Goal: Information Seeking & Learning: Understand process/instructions

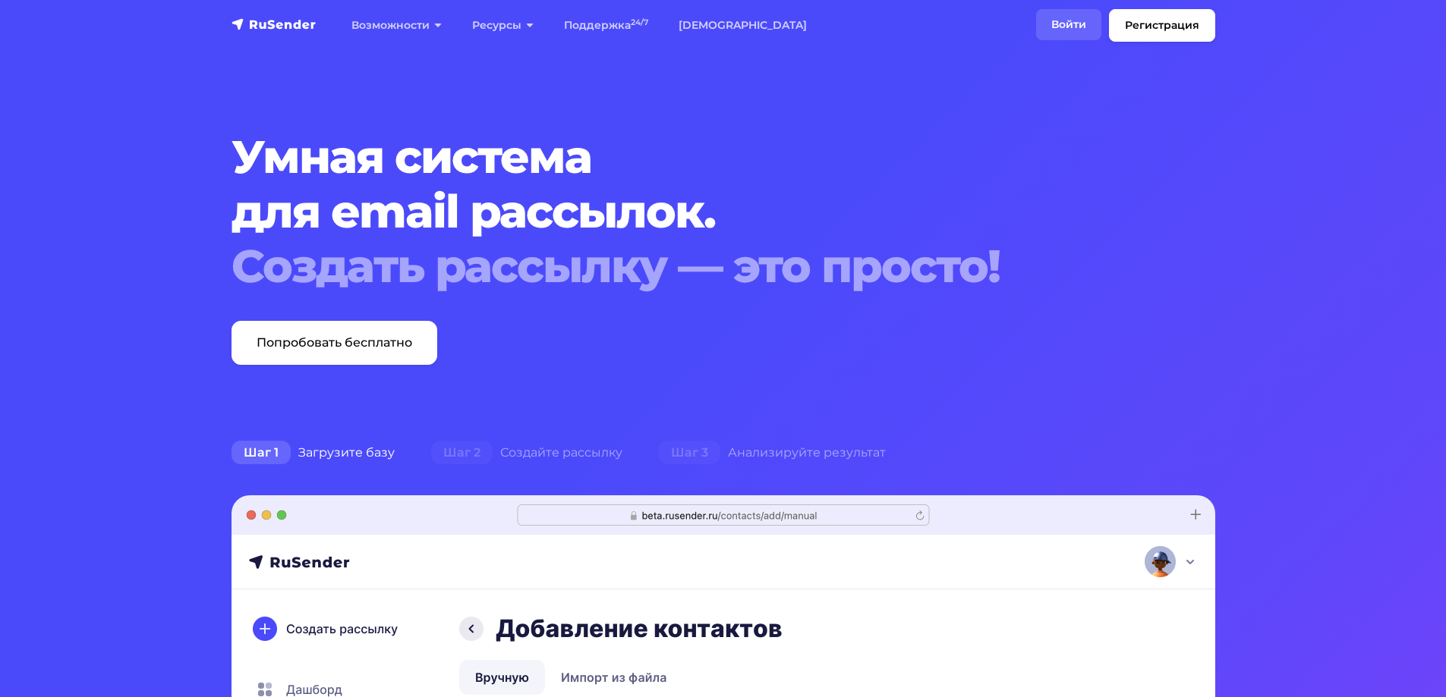
click at [1072, 24] on link "Войти" at bounding box center [1068, 24] width 65 height 31
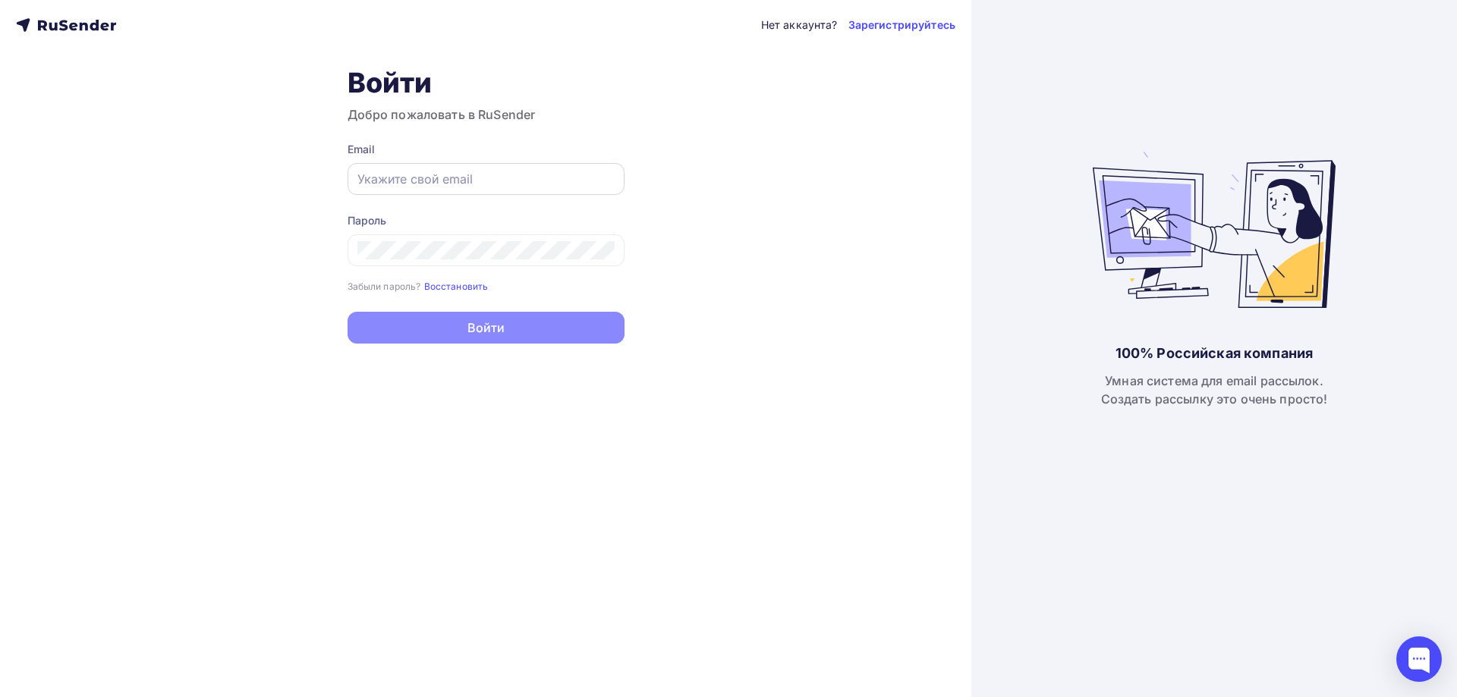
click at [452, 184] on input "text" at bounding box center [485, 179] width 257 height 18
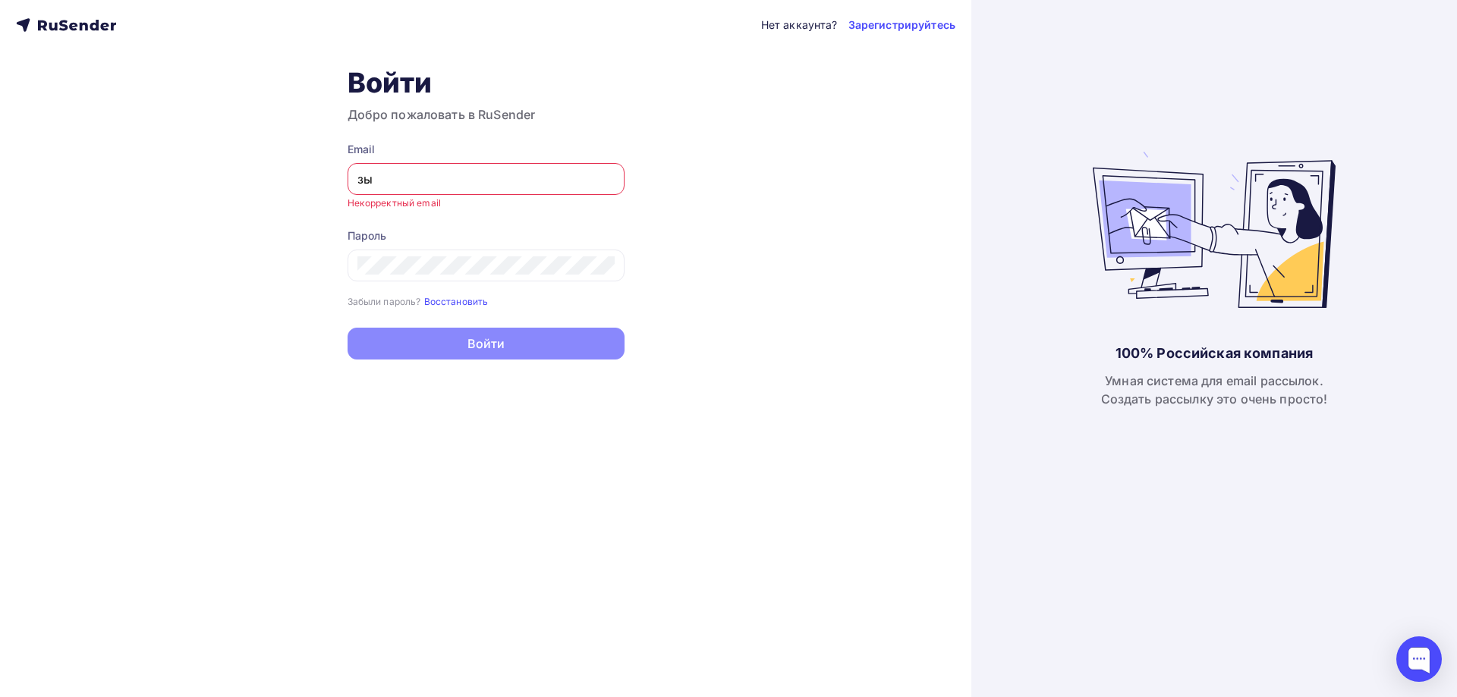
type input "з"
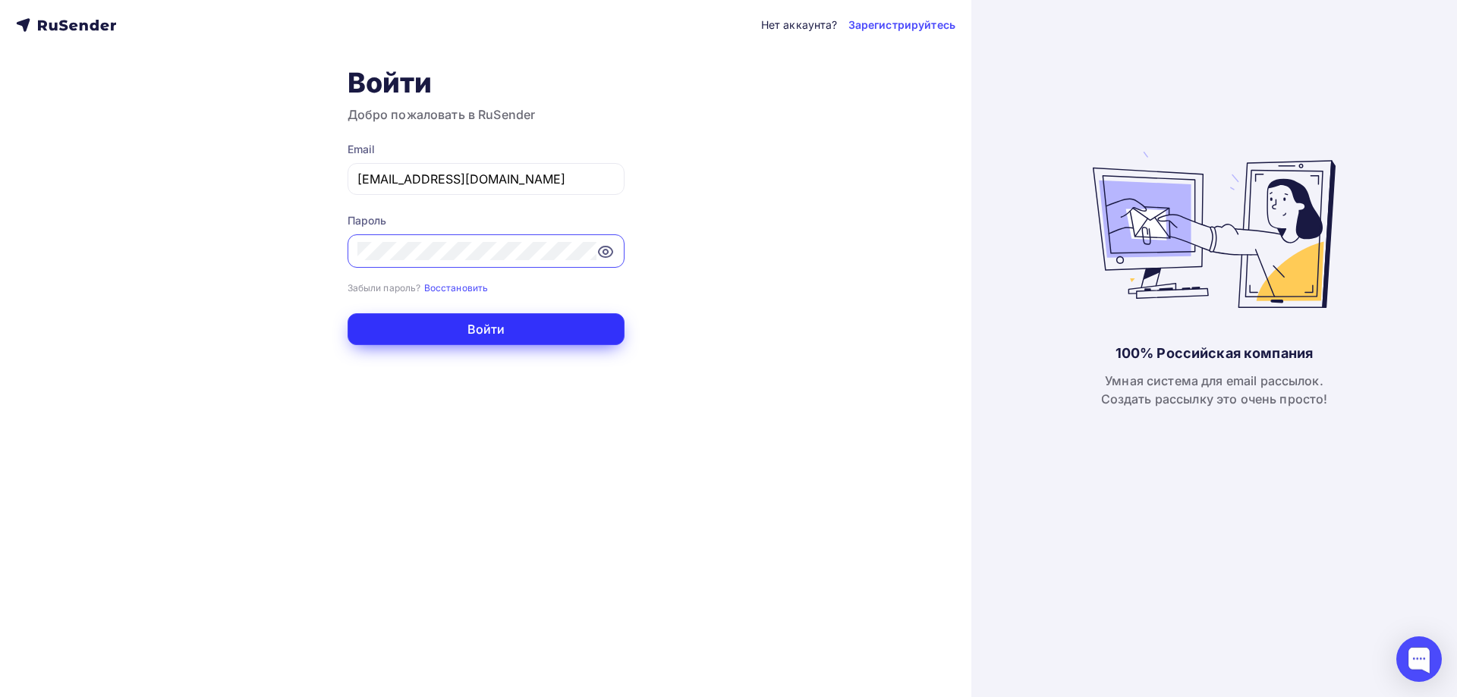
click at [560, 331] on button "Войти" at bounding box center [486, 329] width 277 height 32
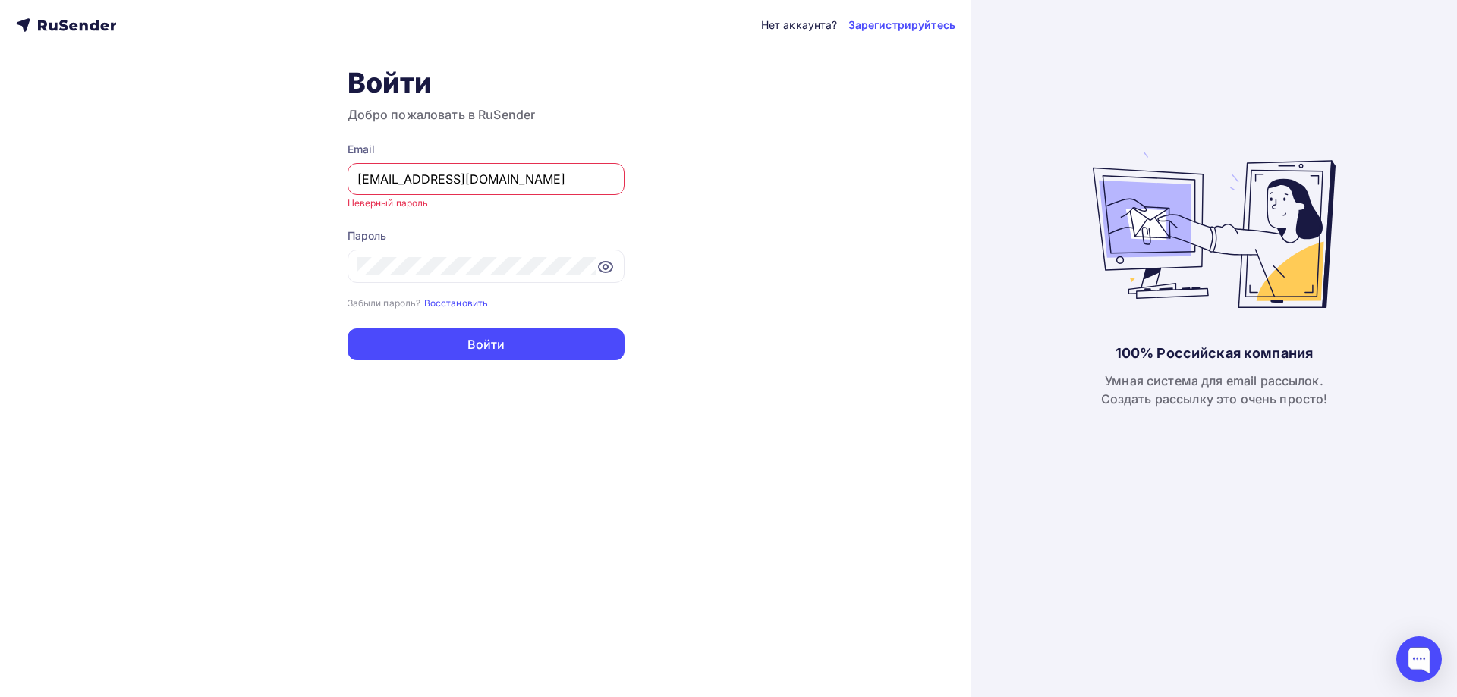
click at [559, 182] on input "[EMAIL_ADDRESS][DOMAIN_NAME]" at bounding box center [485, 179] width 257 height 18
click at [361, 175] on input "[EMAIL_ADDRESS][DOMAIN_NAME]" at bounding box center [485, 179] width 257 height 18
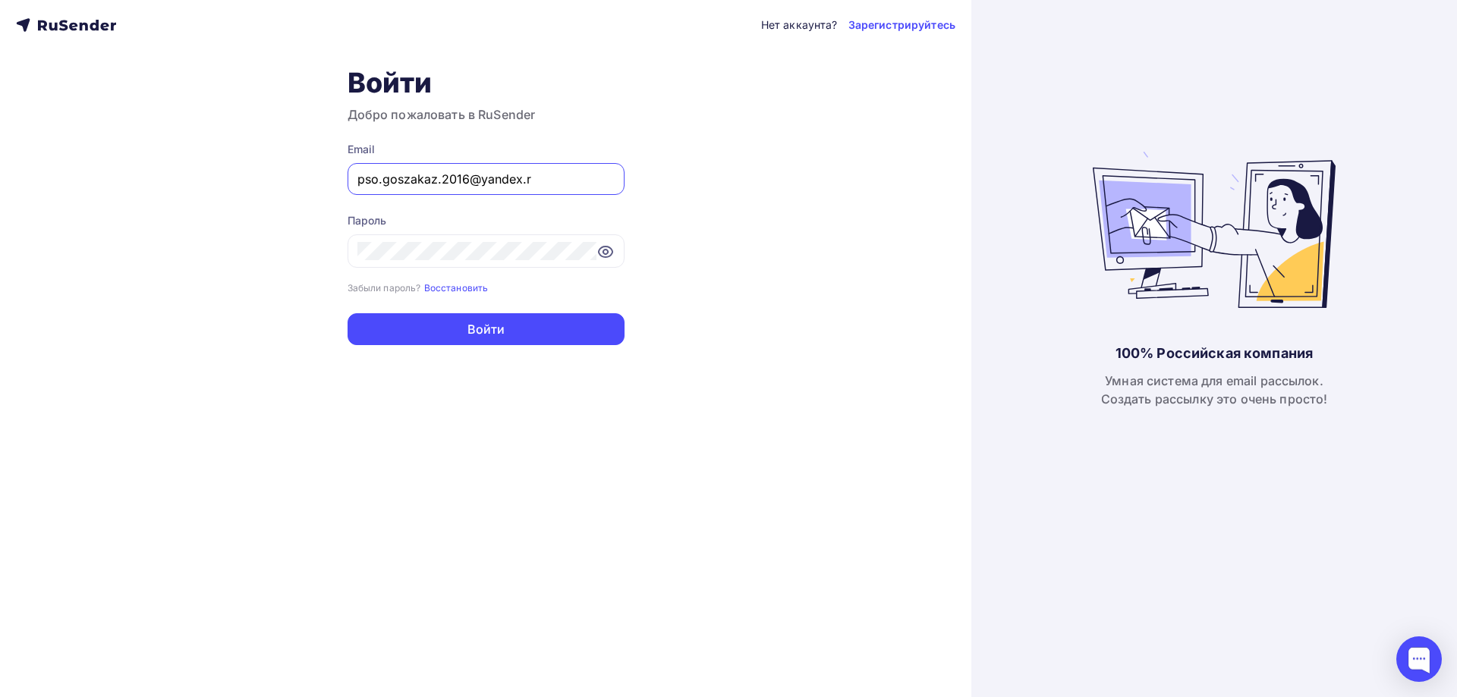
type input "[EMAIL_ADDRESS][DOMAIN_NAME]"
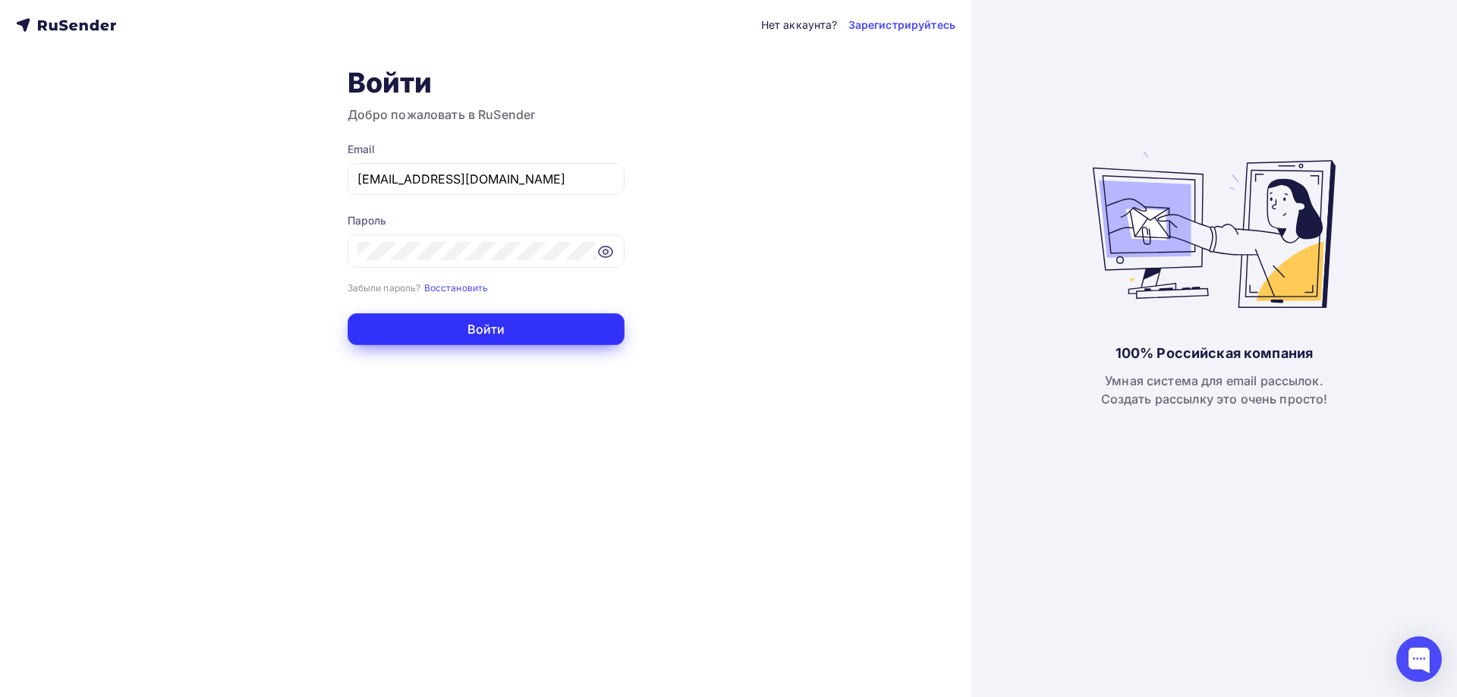
click at [471, 338] on button "Войти" at bounding box center [486, 329] width 277 height 32
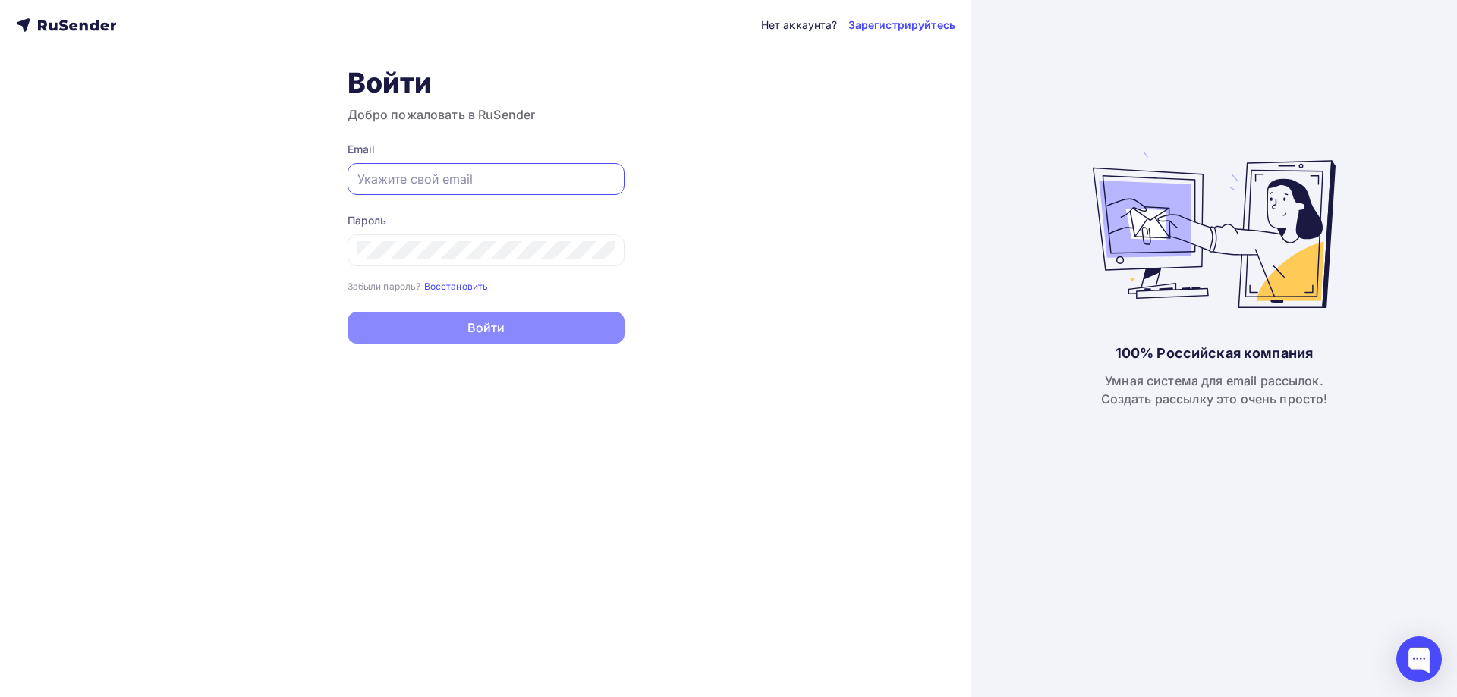
click at [490, 178] on input "text" at bounding box center [485, 179] width 257 height 18
type input "[EMAIL_ADDRESS][DOMAIN_NAME]"
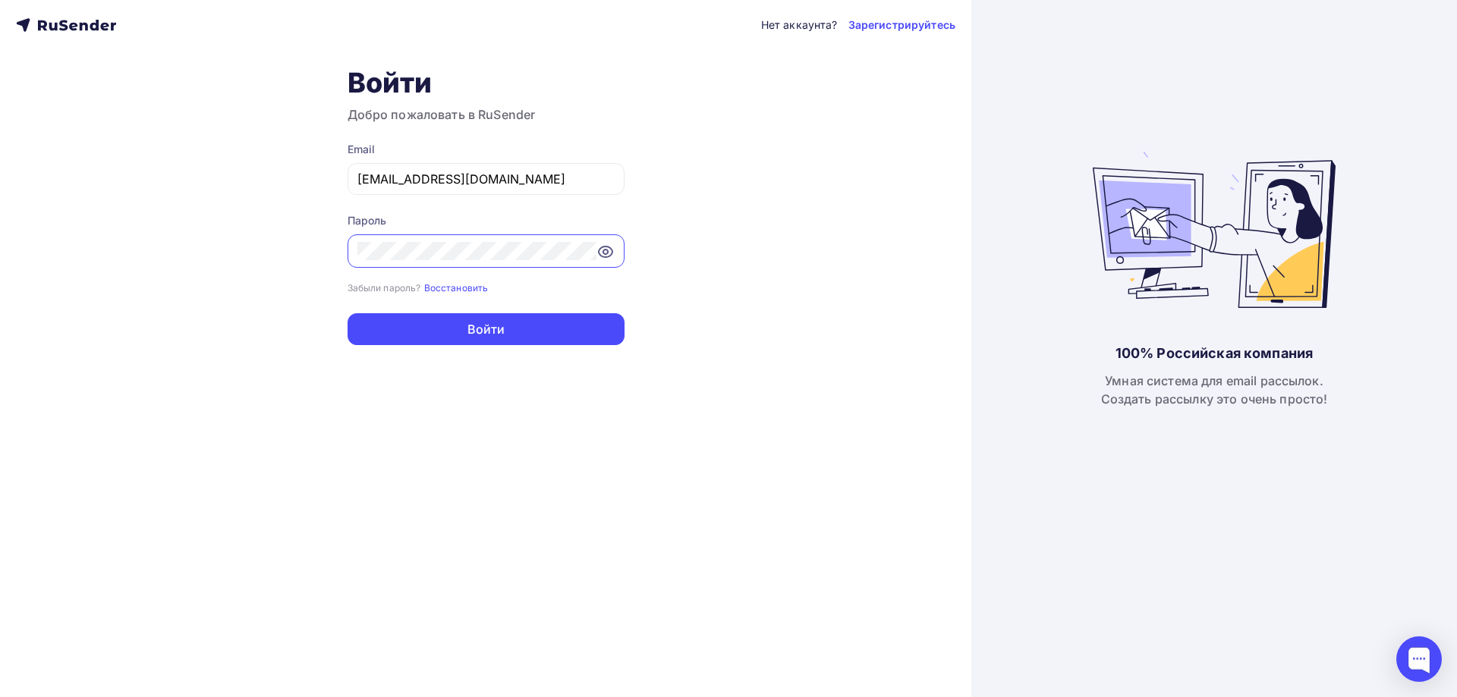
click at [606, 256] on icon at bounding box center [606, 252] width 18 height 18
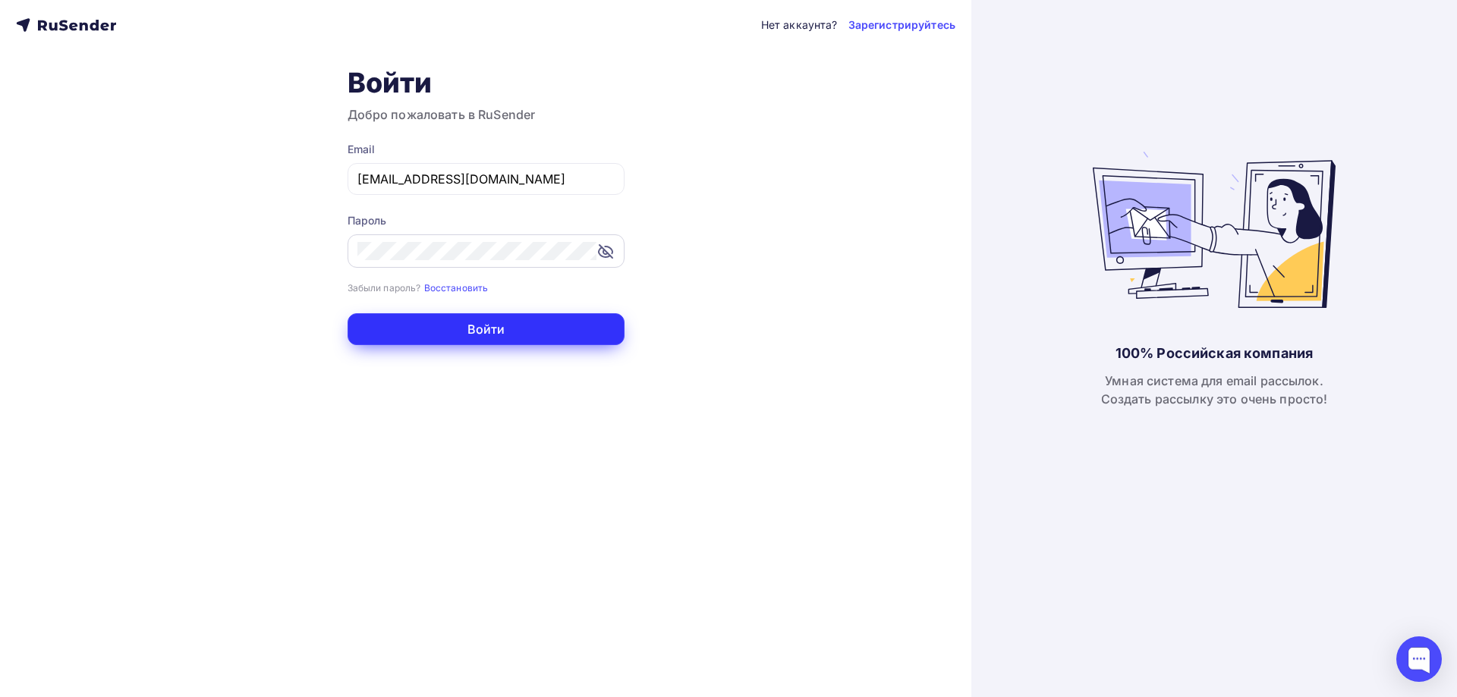
click at [523, 334] on button "Войти" at bounding box center [486, 329] width 277 height 32
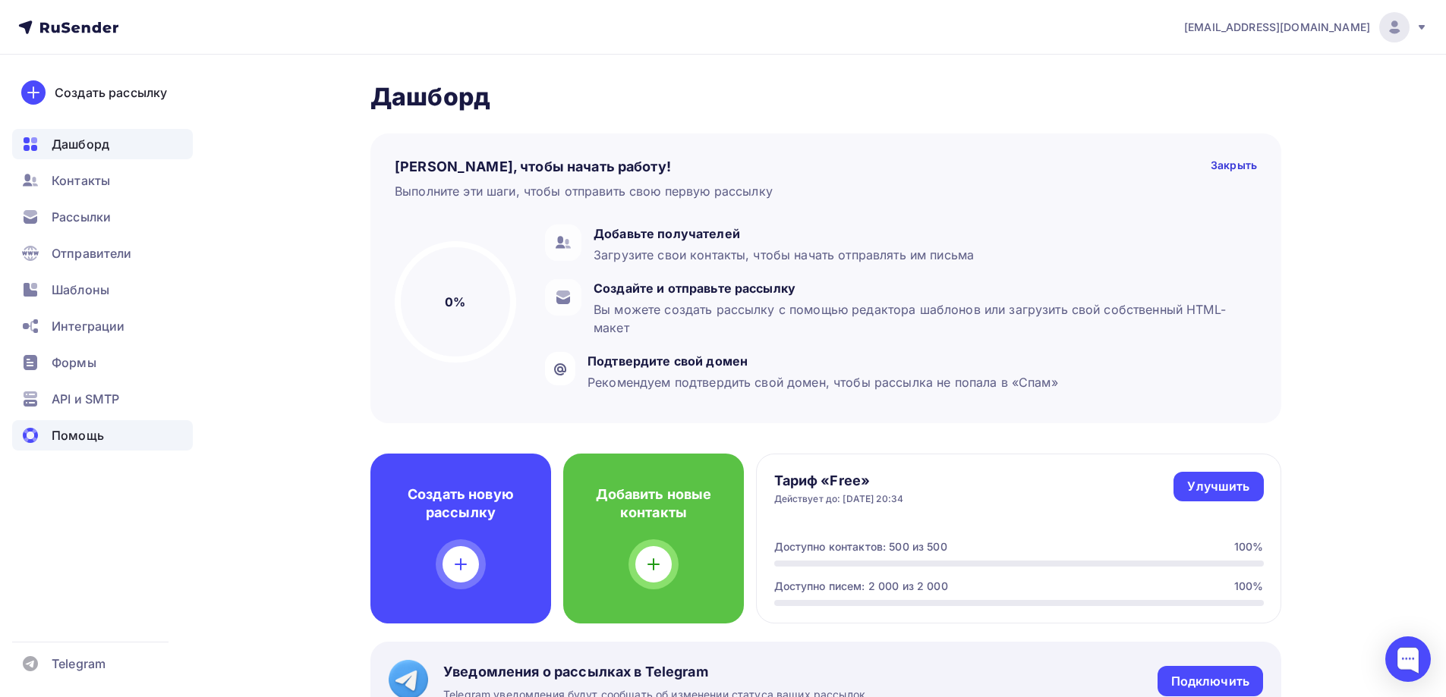
click at [63, 441] on span "Помощь" at bounding box center [78, 436] width 52 height 18
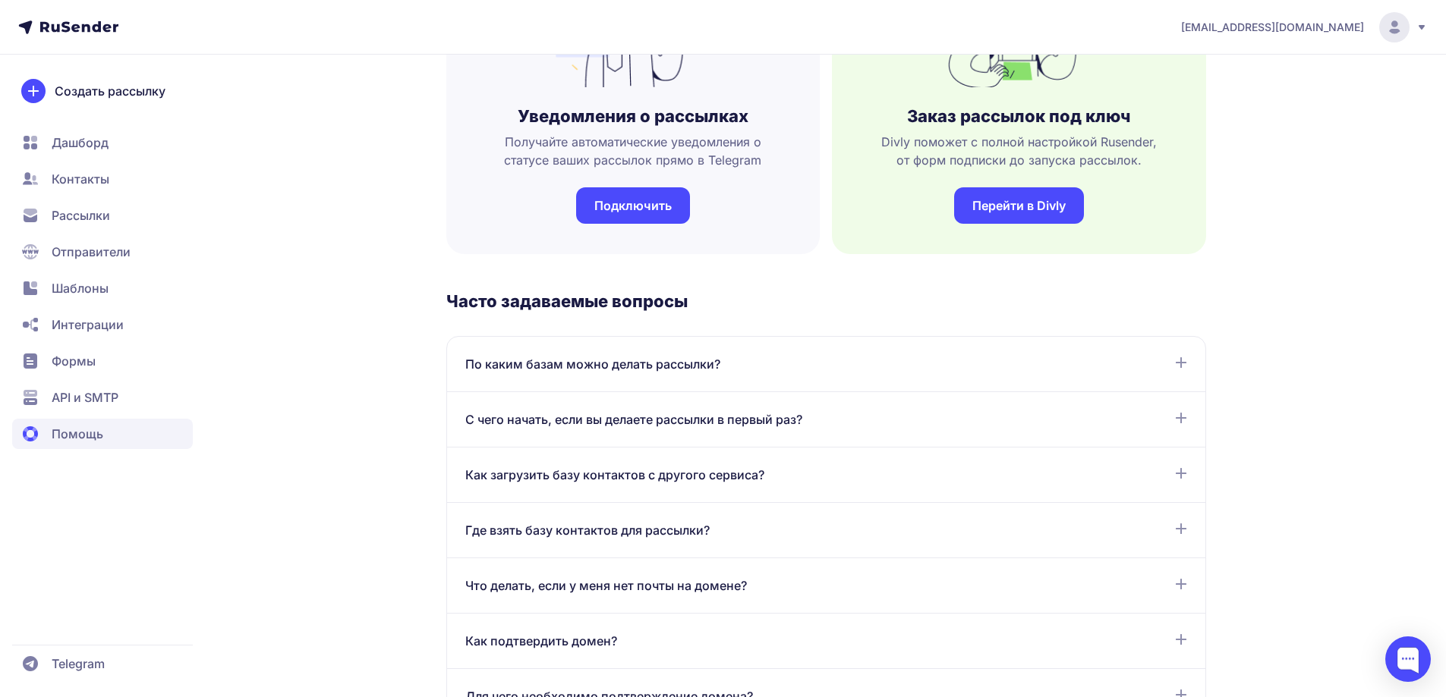
scroll to position [531, 0]
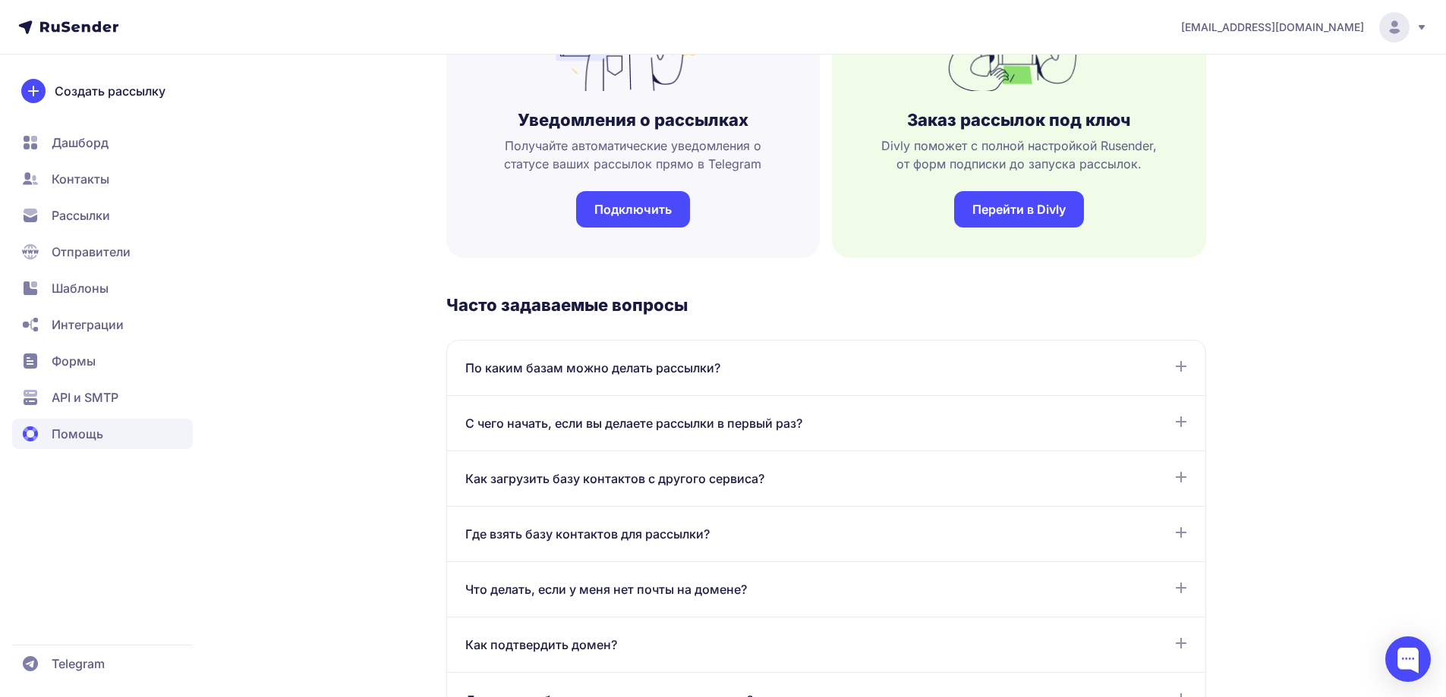
click at [99, 346] on span "Интеграции" at bounding box center [102, 361] width 181 height 30
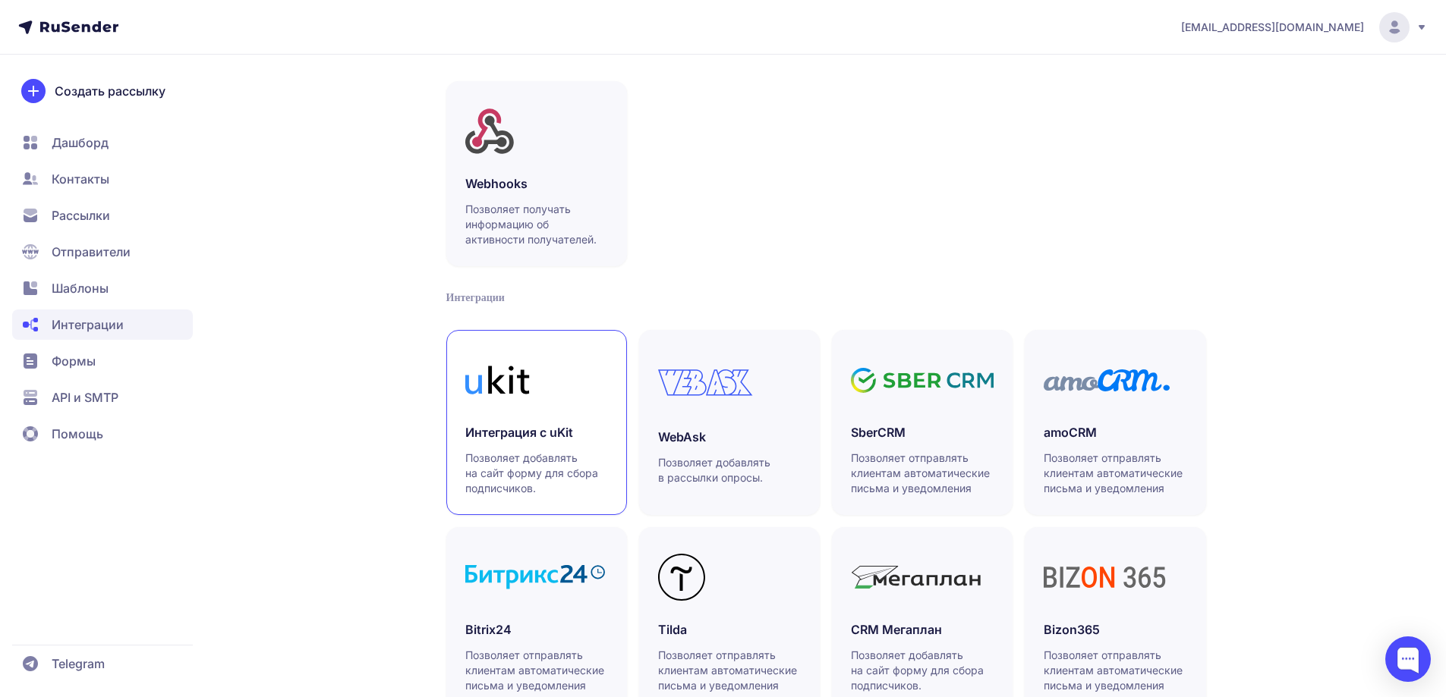
scroll to position [228, 0]
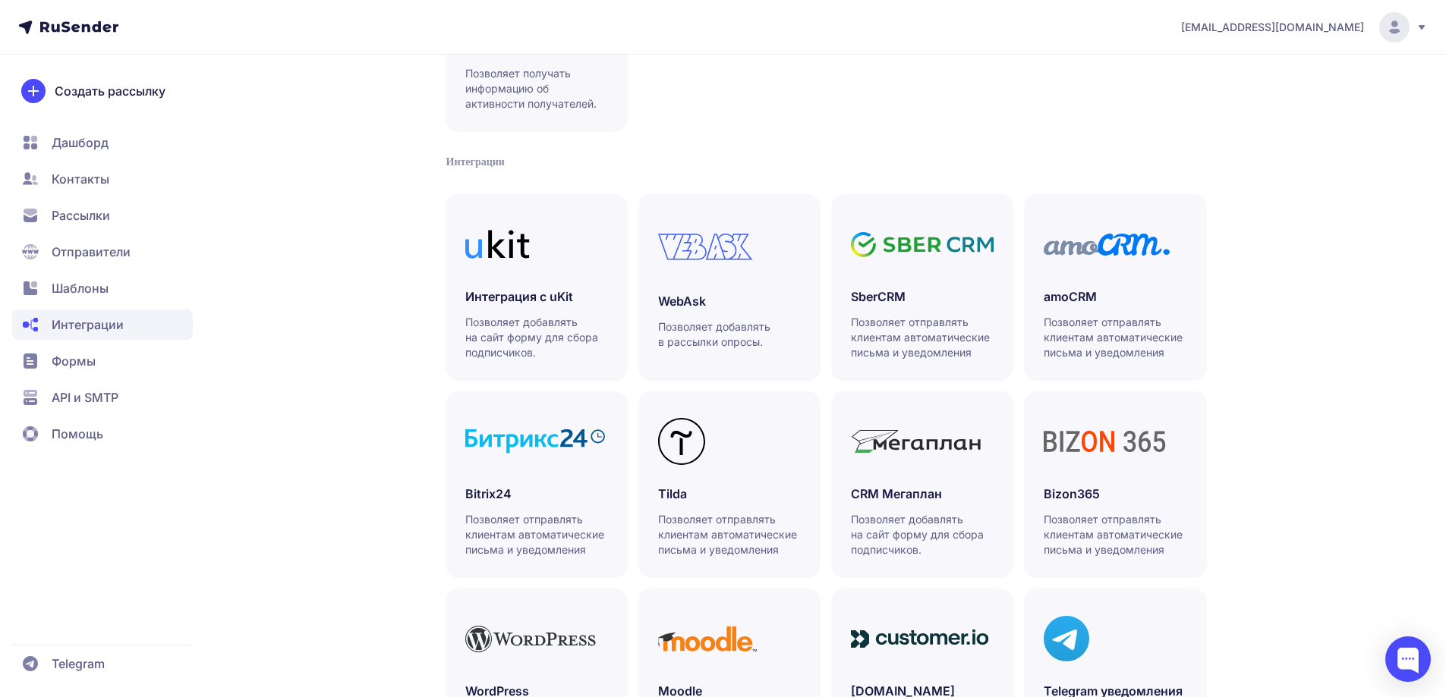
click at [94, 219] on span "Рассылки" at bounding box center [81, 215] width 58 height 18
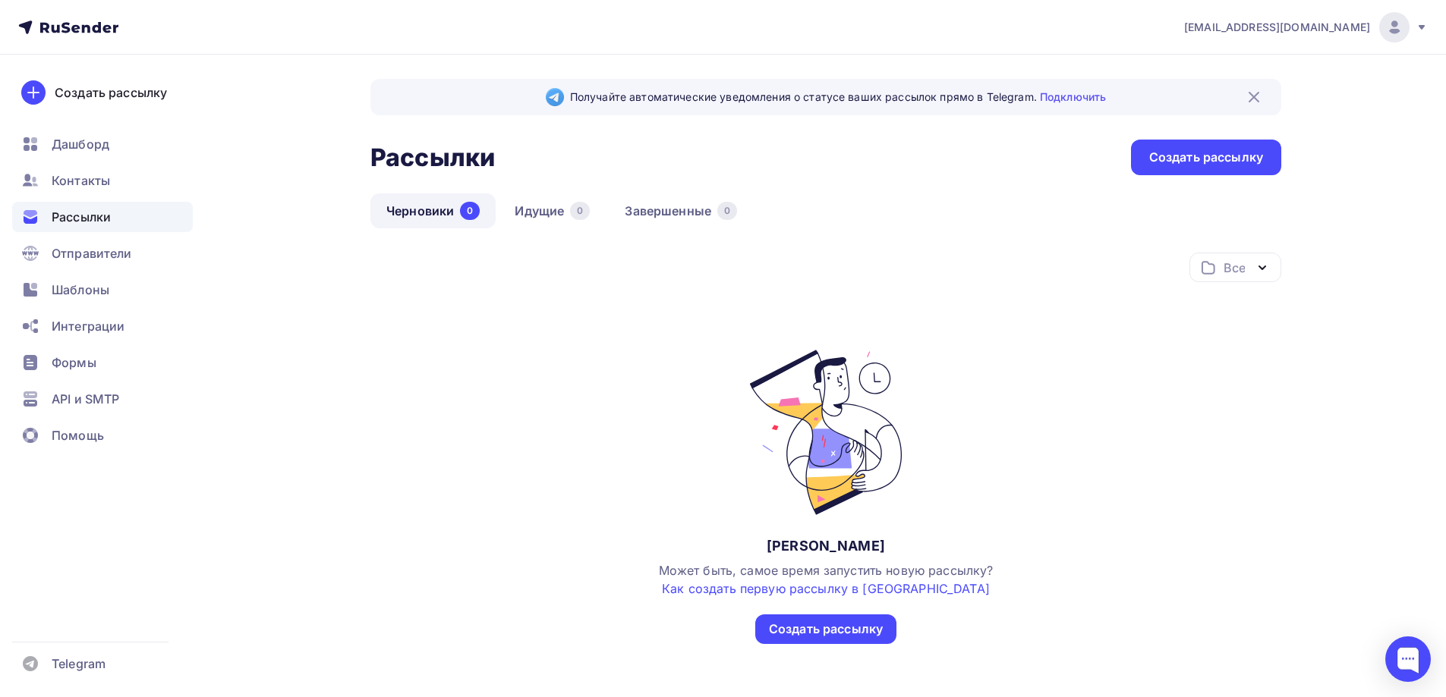
click at [1320, 26] on span "pso.goszakaz.2016@yandex.ru" at bounding box center [1277, 27] width 186 height 15
click at [1246, 59] on span "Аккаунт" at bounding box center [1225, 67] width 50 height 18
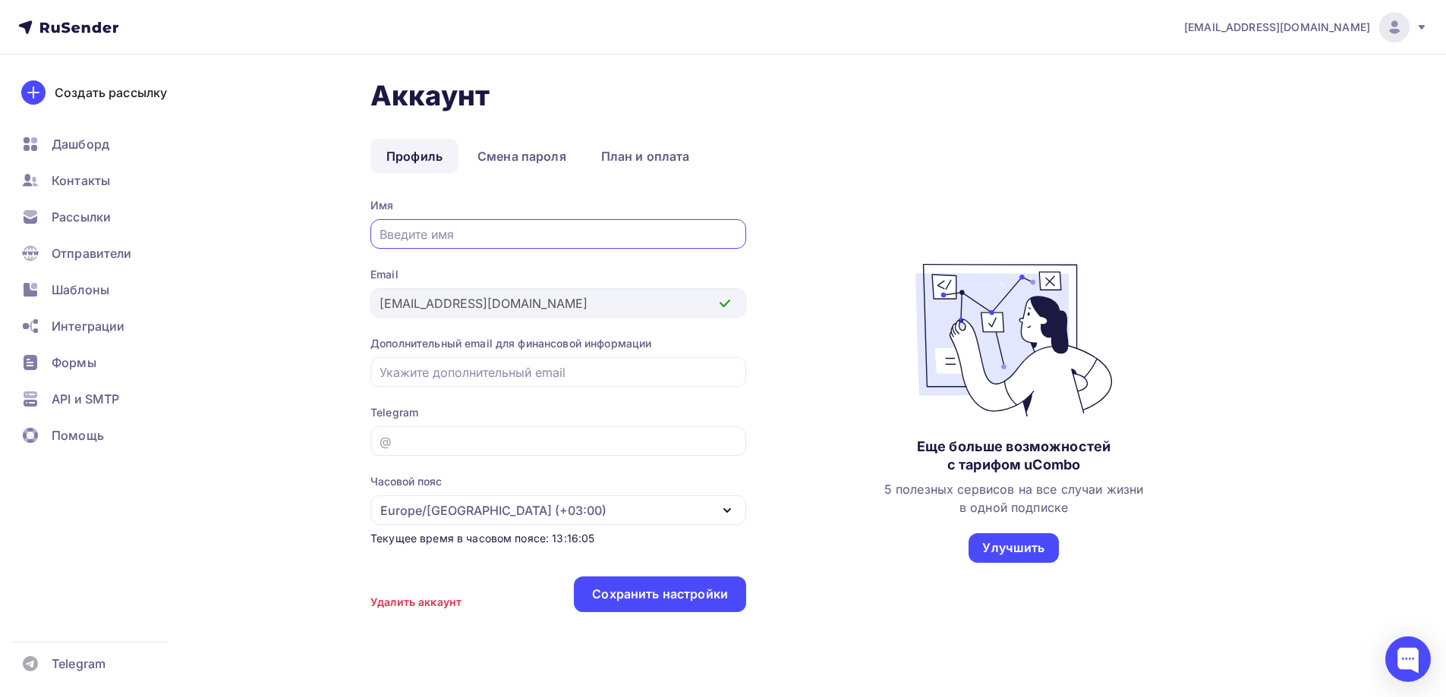
scroll to position [34, 0]
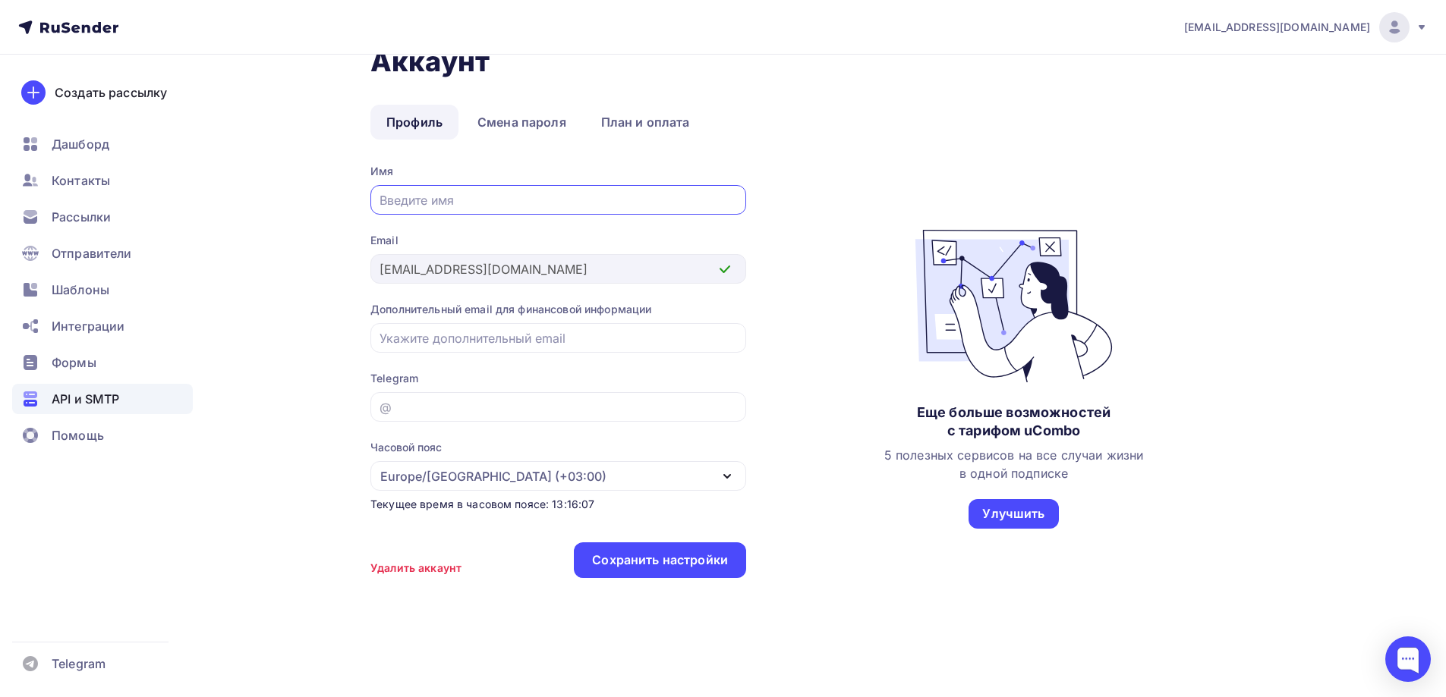
click at [71, 402] on span "API и SMTP" at bounding box center [86, 399] width 68 height 18
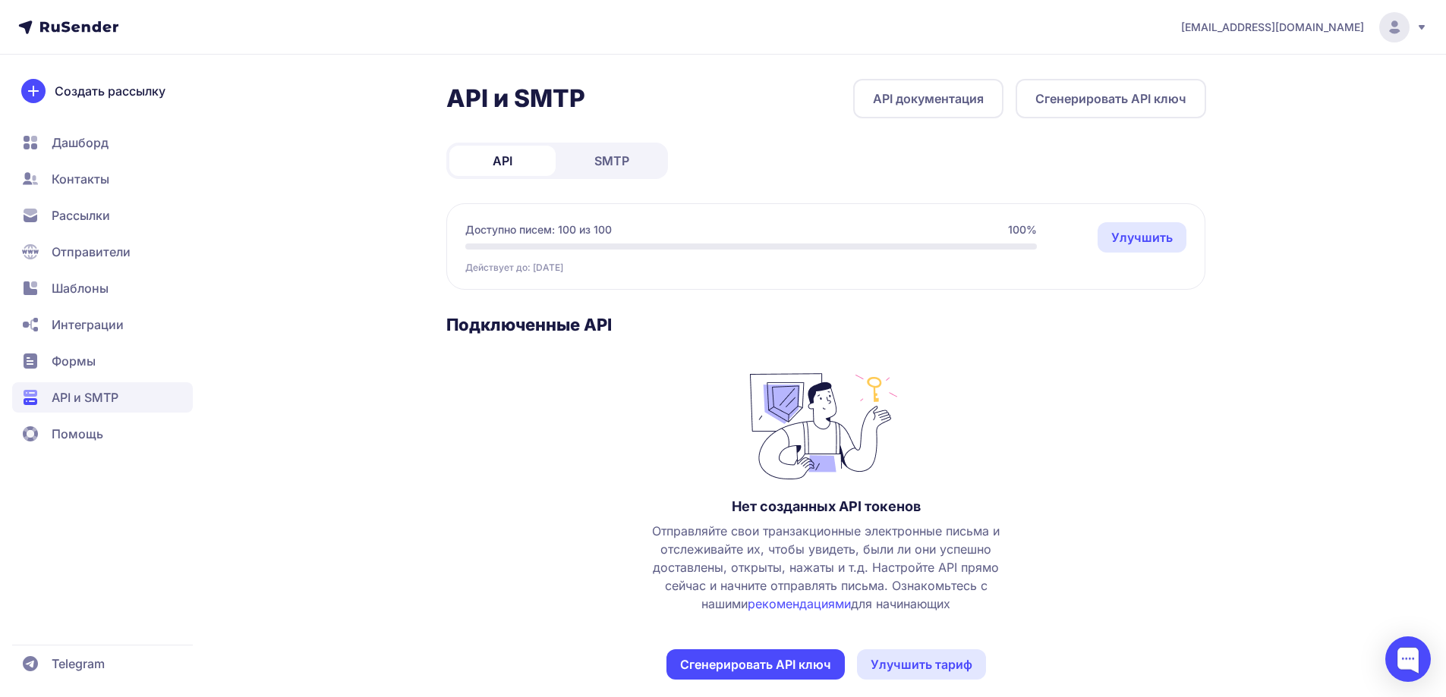
click at [597, 173] on link "SMTP" at bounding box center [612, 161] width 106 height 30
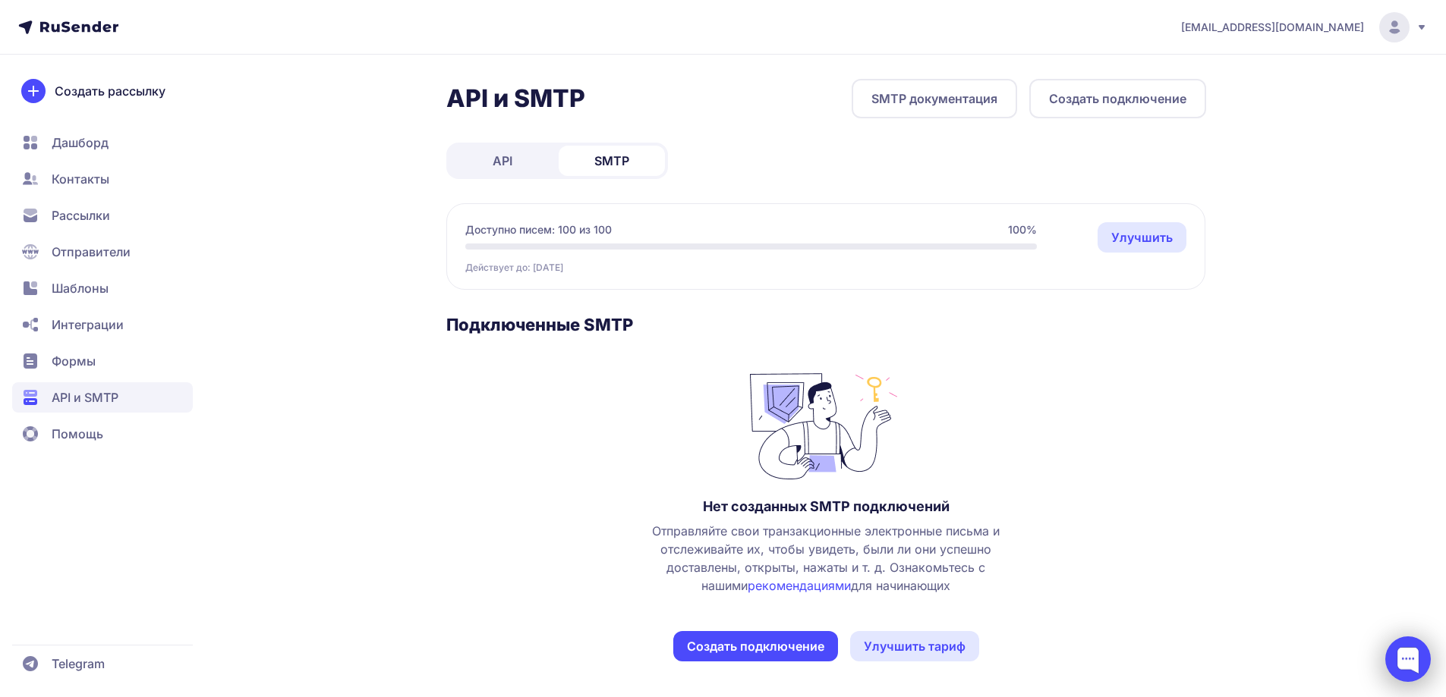
click at [1406, 642] on div at bounding box center [1408, 660] width 46 height 46
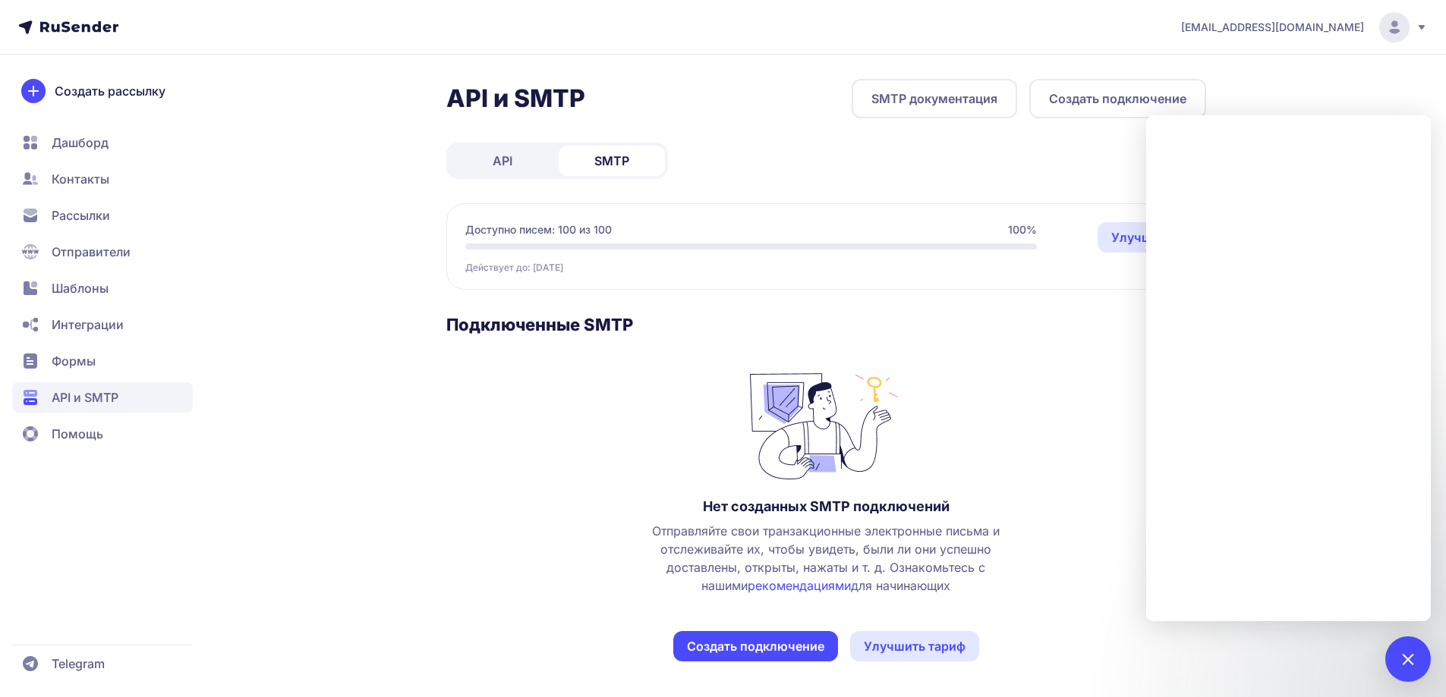
scroll to position [1, 0]
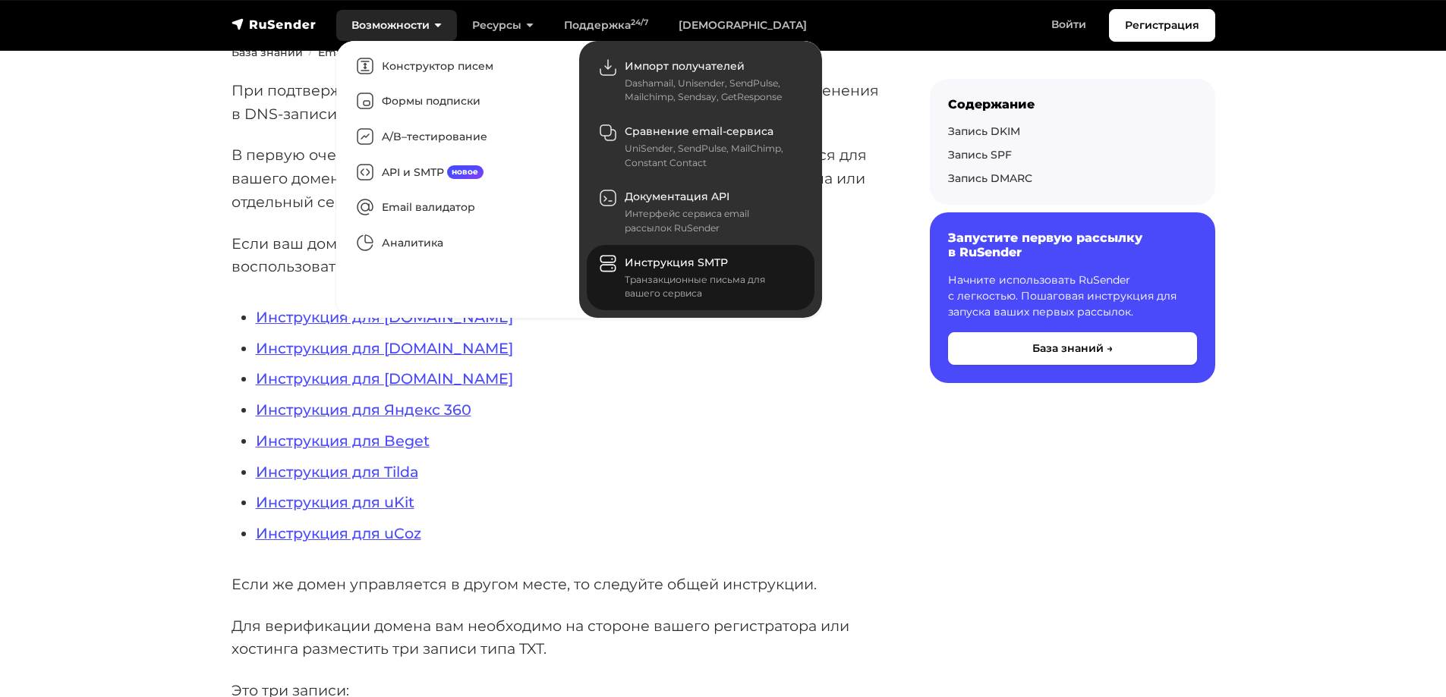
scroll to position [304, 0]
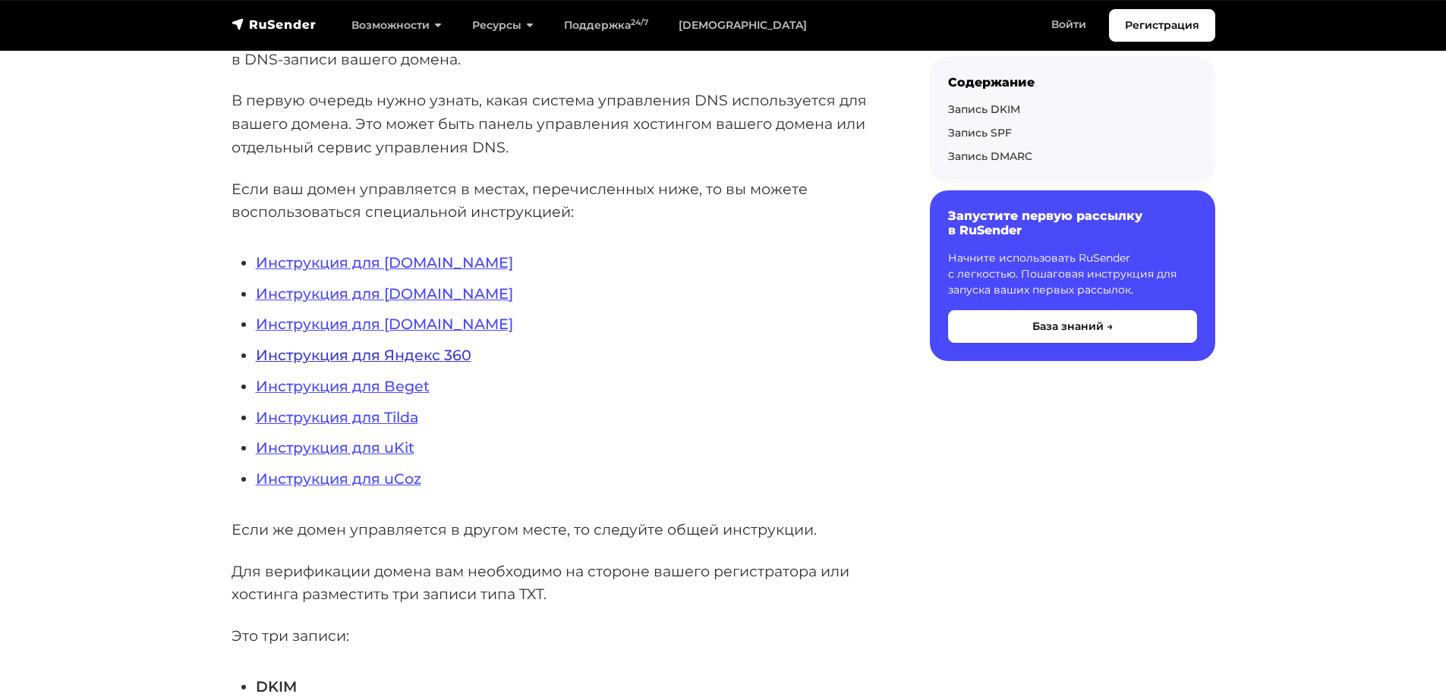
click at [408, 361] on link "Инструкция для Яндекс 360" at bounding box center [364, 355] width 216 height 18
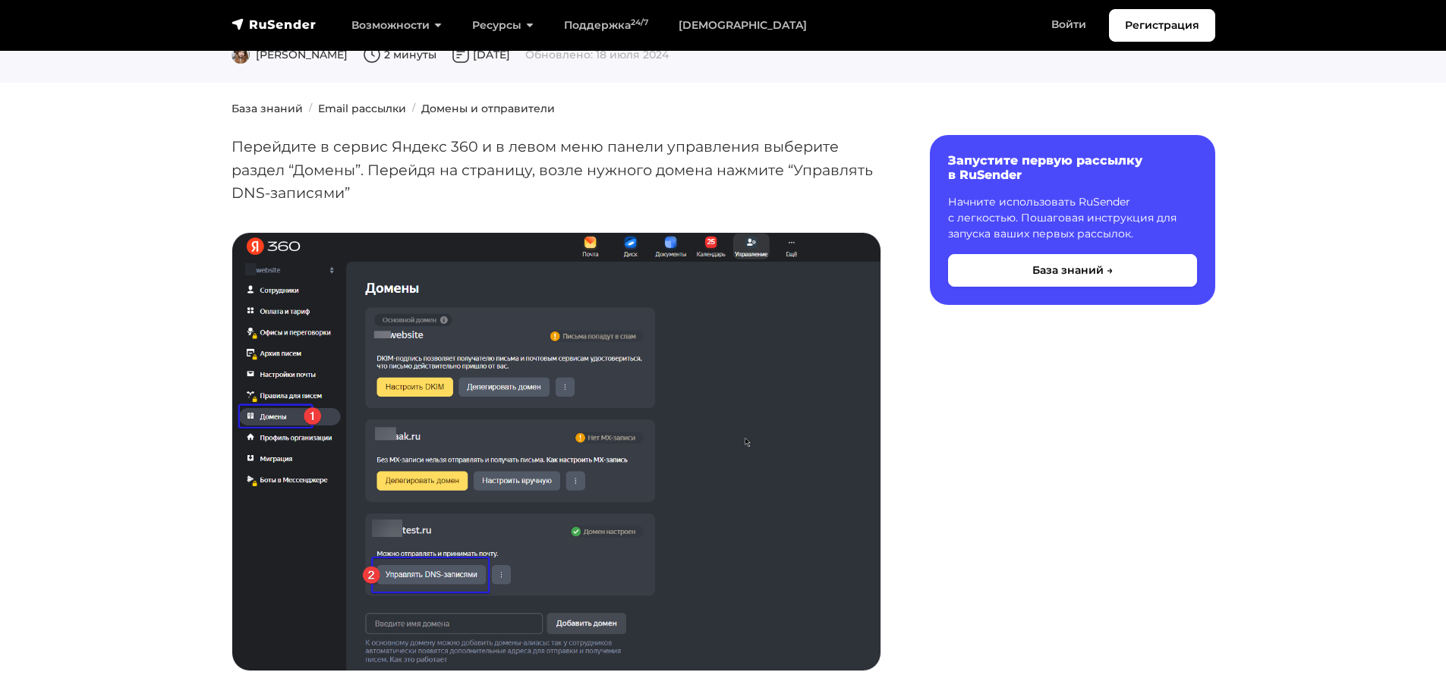
scroll to position [76, 0]
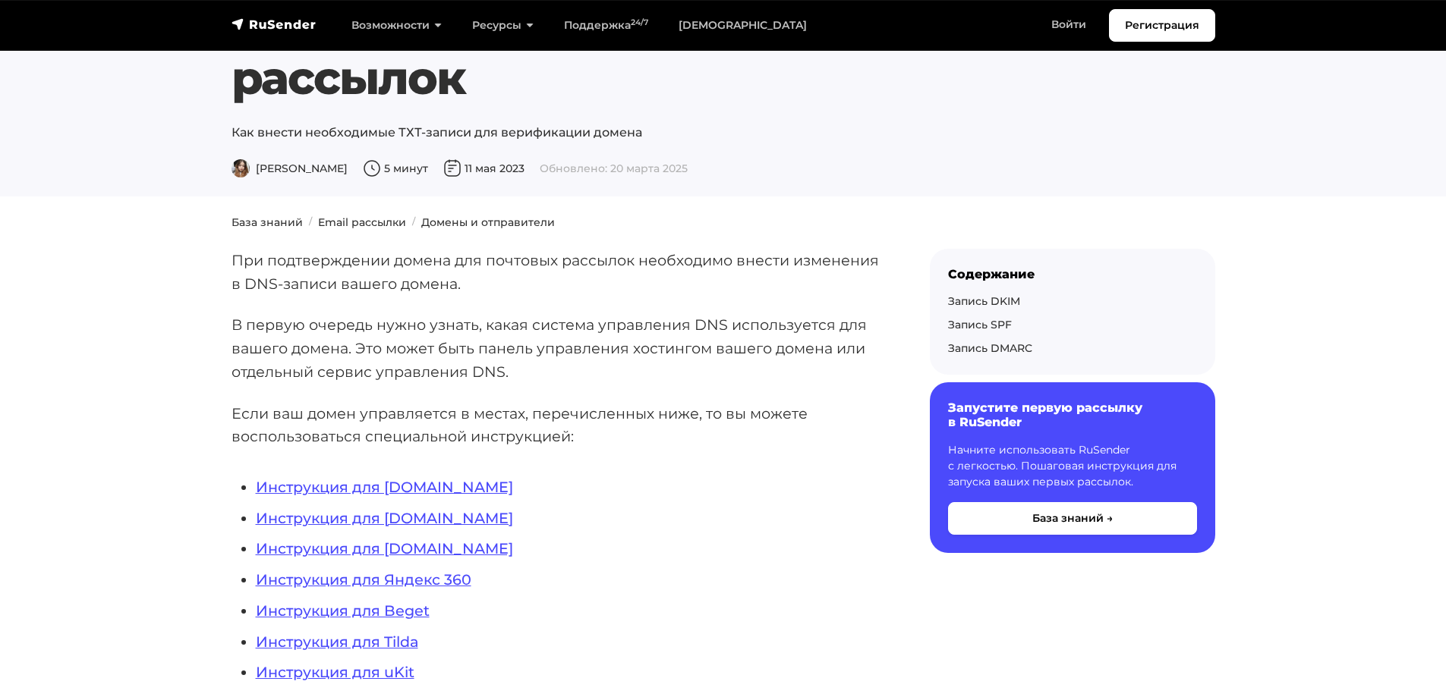
scroll to position [228, 0]
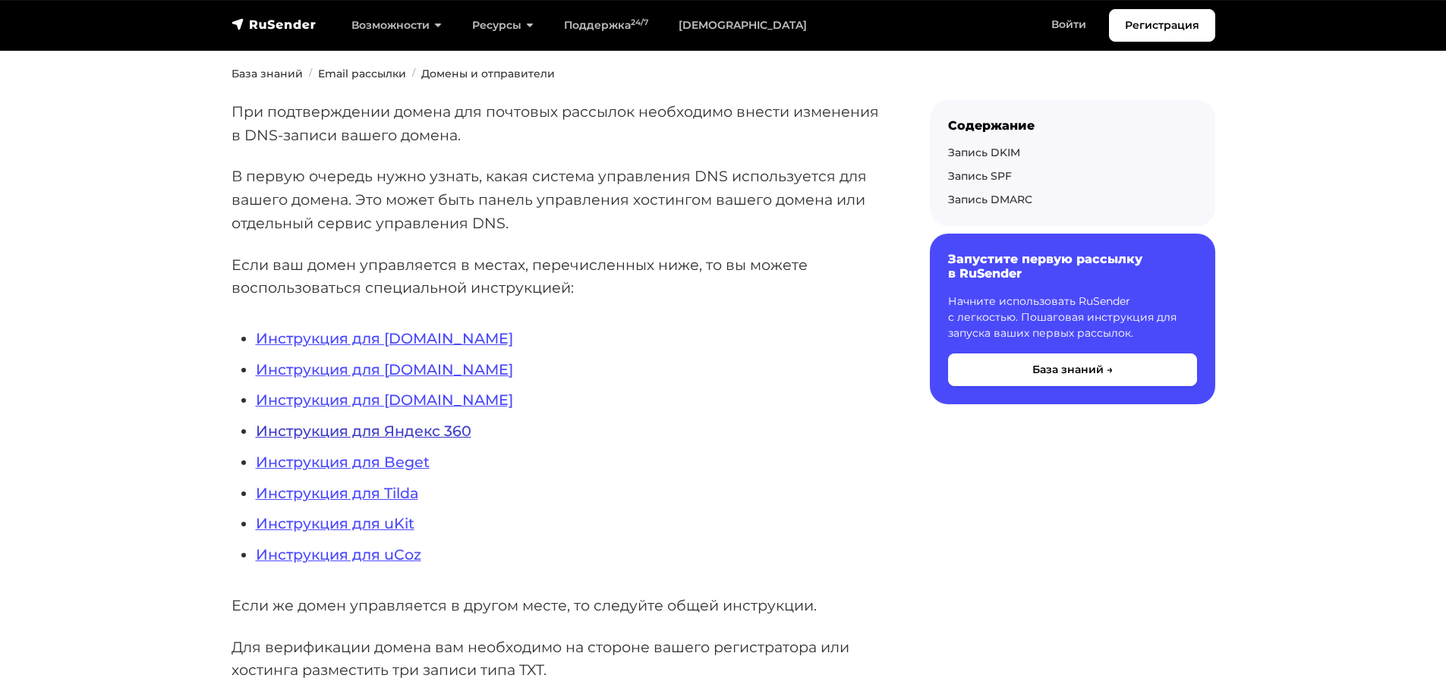
click at [461, 430] on link "Инструкция для Яндекс 360" at bounding box center [364, 431] width 216 height 18
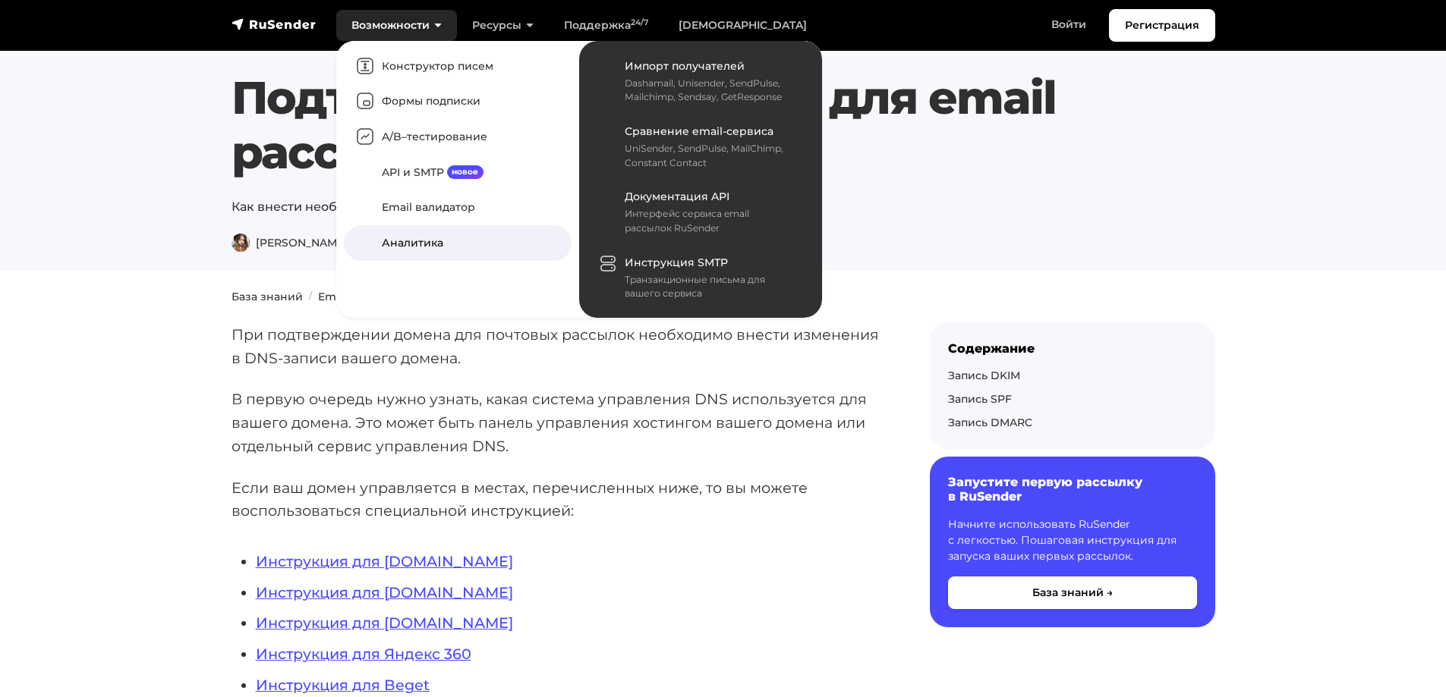
scroll to position [228, 0]
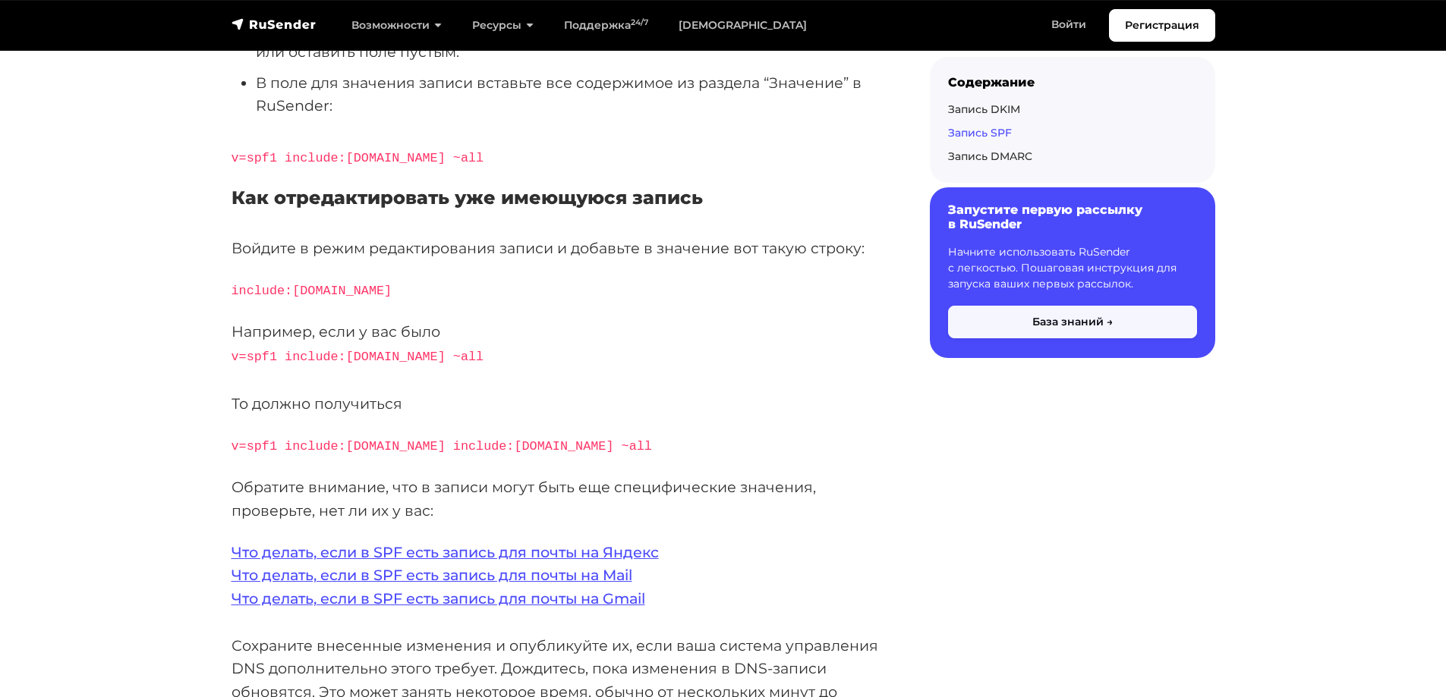
scroll to position [3339, 0]
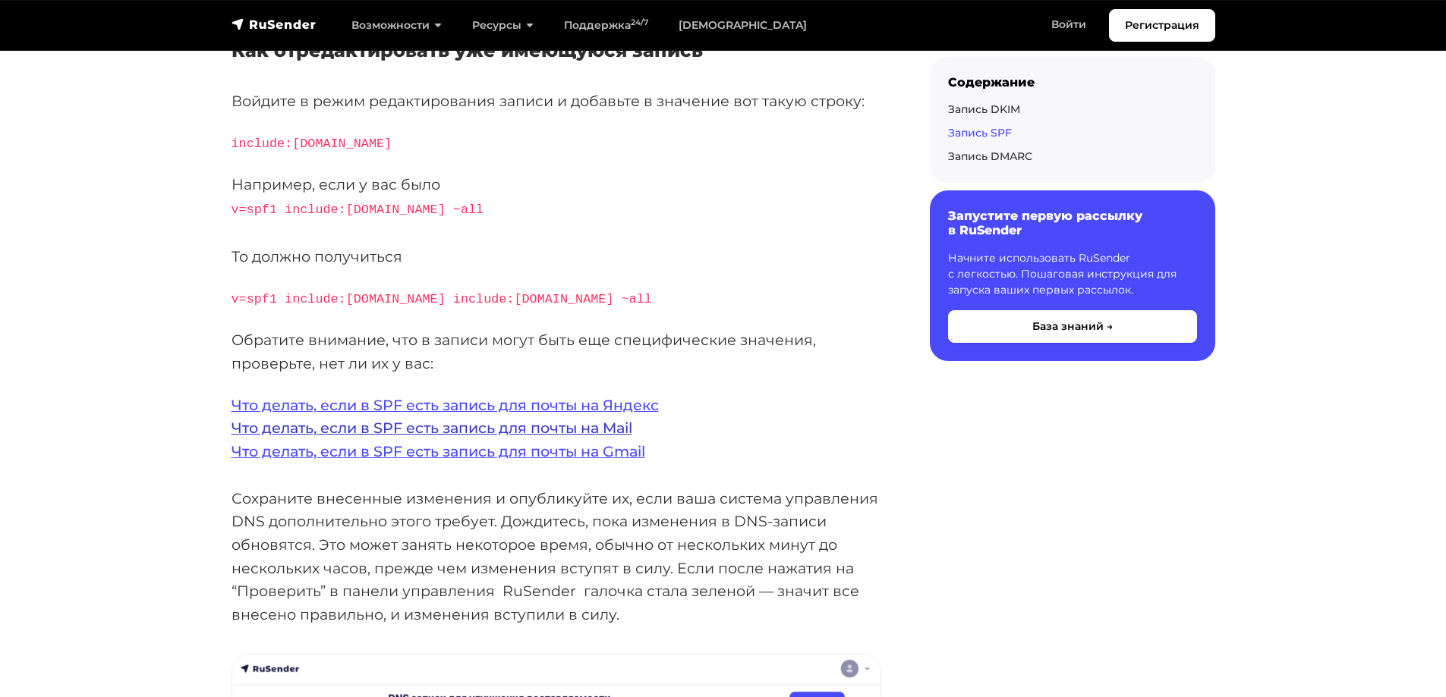
click at [620, 419] on link "Что делать, если в SPF есть запись для почты на Mail" at bounding box center [431, 428] width 401 height 18
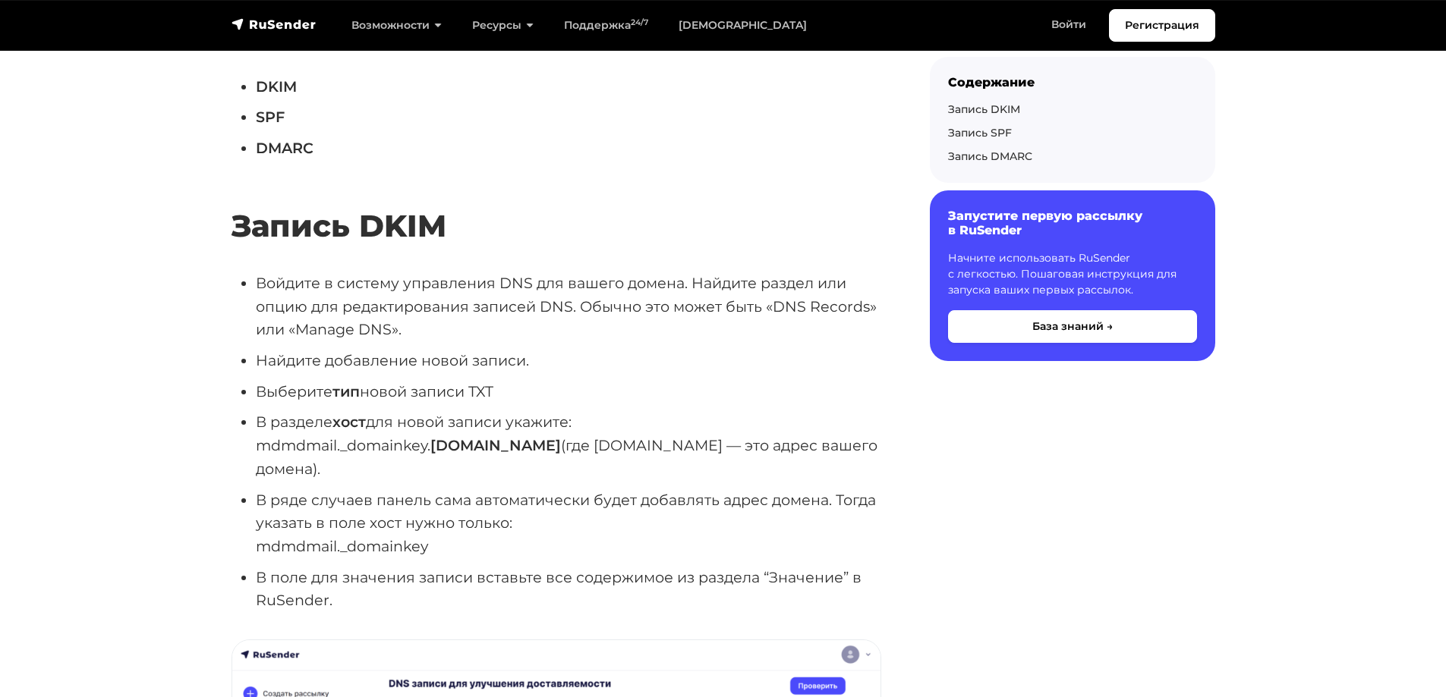
scroll to position [911, 0]
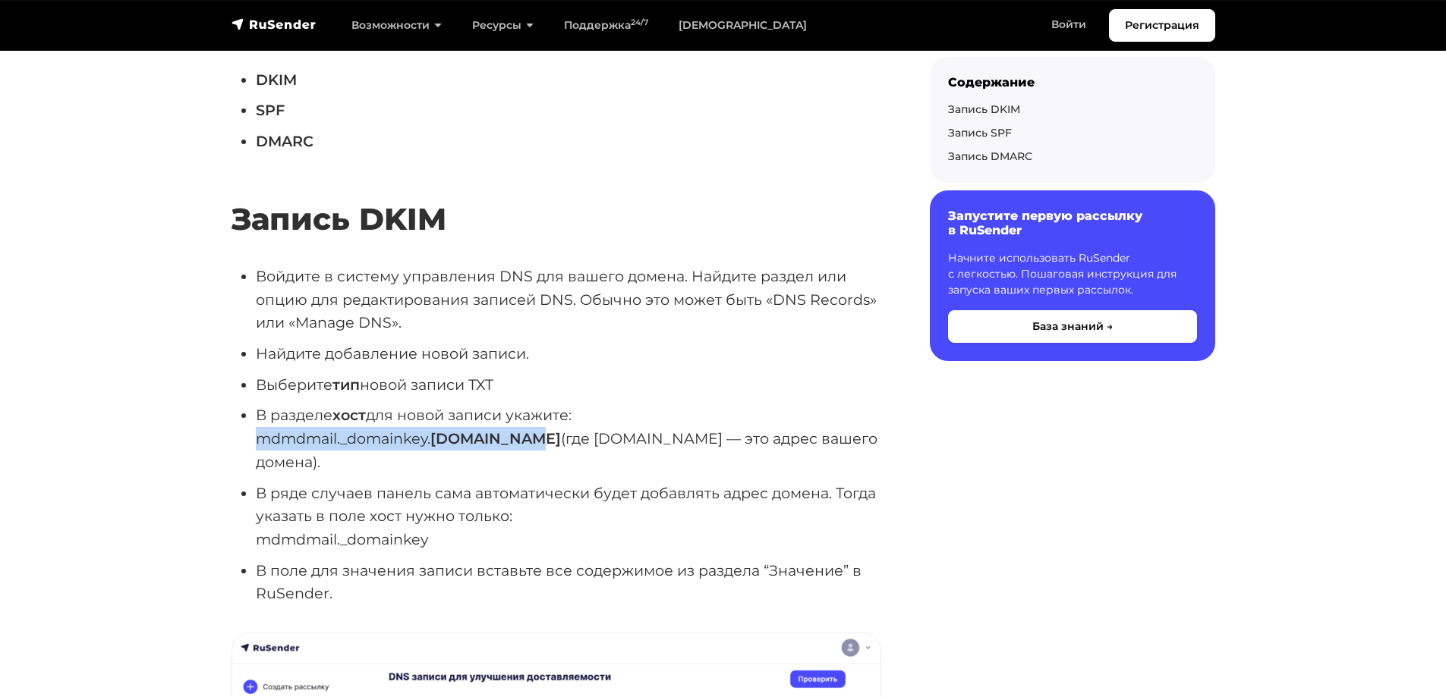
drag, startPoint x: 254, startPoint y: 438, endPoint x: 521, endPoint y: 443, distance: 267.2
click at [521, 443] on ul "Войдите в систему управления DNS для вашего домена. Найдите раздел или опцию дл…" at bounding box center [556, 435] width 650 height 341
copy li "mdmdmail._domainkey. namesite.ru"
click at [329, 454] on ul "Войдите в систему управления DNS для вашего домена. Найдите раздел или опцию дл…" at bounding box center [556, 435] width 650 height 341
drag, startPoint x: 255, startPoint y: 440, endPoint x: 429, endPoint y: 443, distance: 173.8
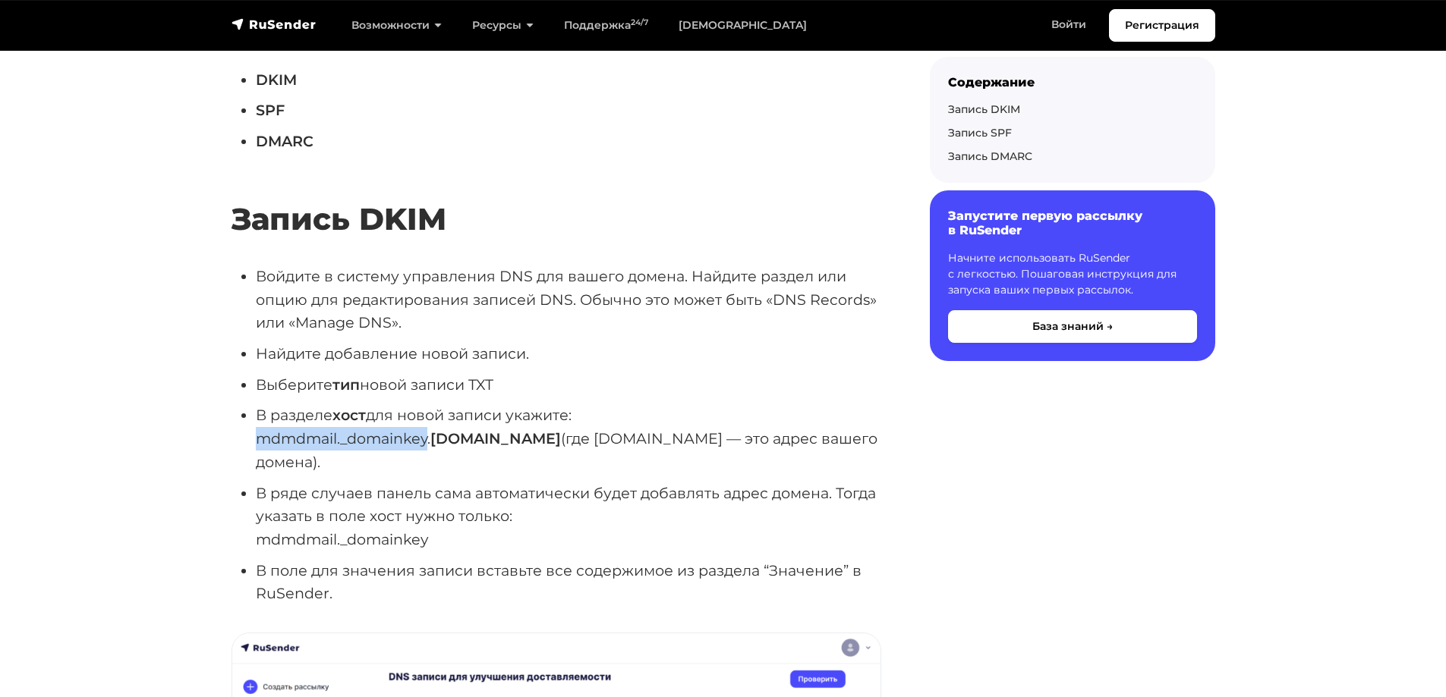
click at [429, 443] on li "В разделе хост для новой записи укажите: mdmdmail._domainkey. namesite.ru (где …" at bounding box center [568, 439] width 625 height 70
copy li "mdmdmail._domainkey"
drag, startPoint x: 257, startPoint y: 571, endPoint x: 327, endPoint y: 575, distance: 69.9
click at [327, 575] on ul "Войдите в систему управления DNS для вашего домена. Найдите раздел или опцию дл…" at bounding box center [556, 435] width 650 height 341
copy li "RuSender"
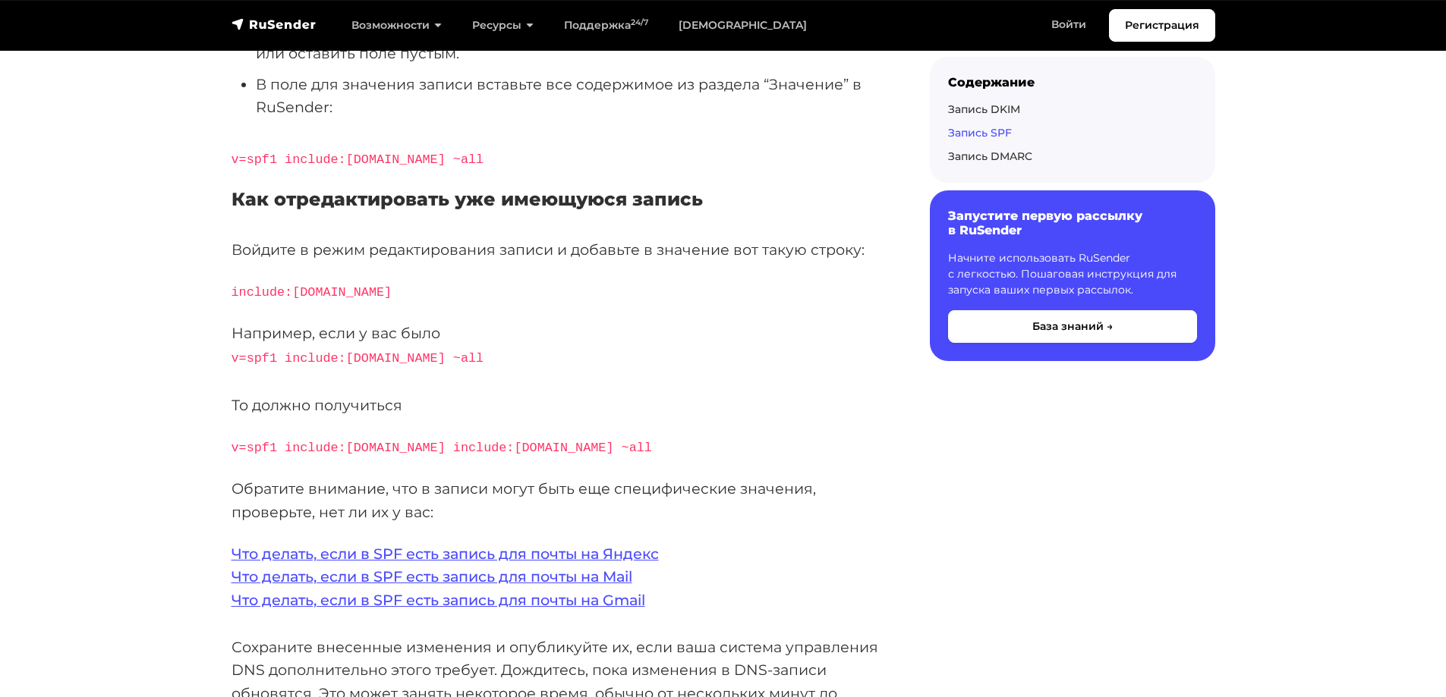
scroll to position [3264, 0]
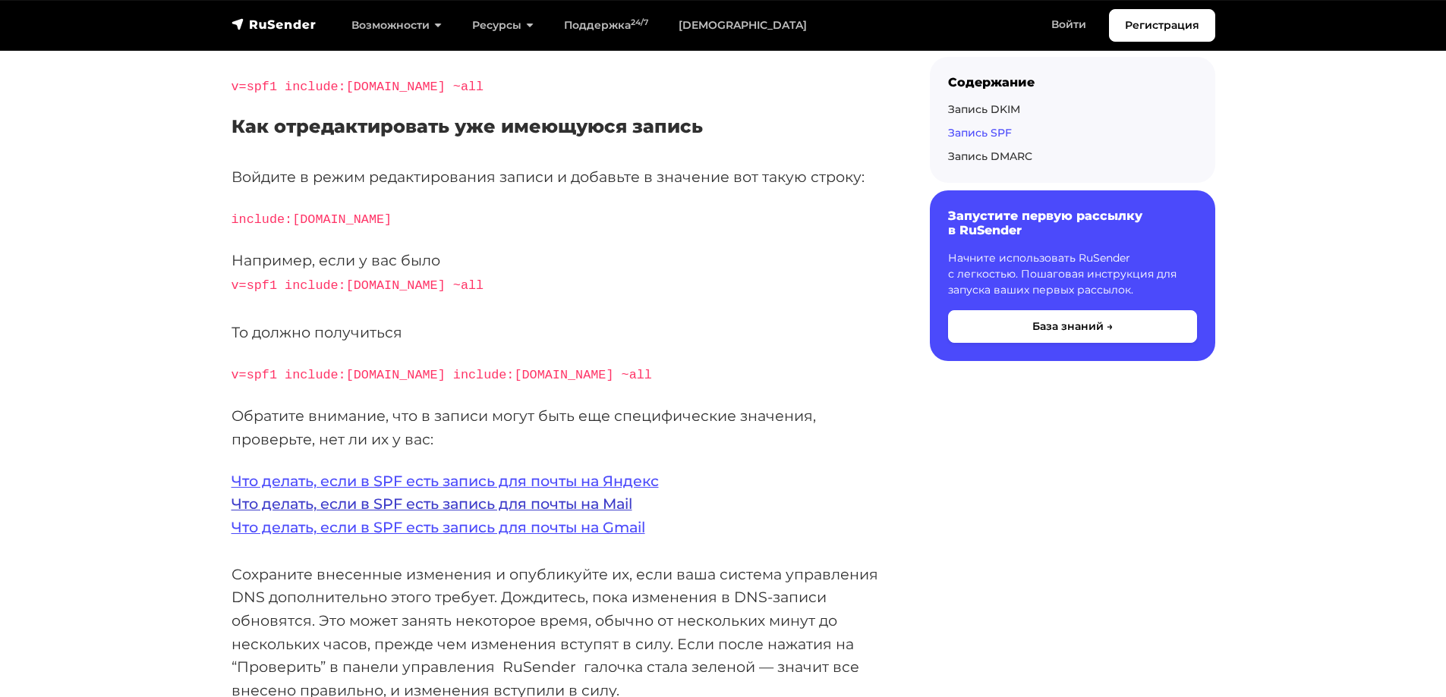
click at [509, 495] on link "Что делать, если в SPF есть запись для почты на Mail" at bounding box center [431, 504] width 401 height 18
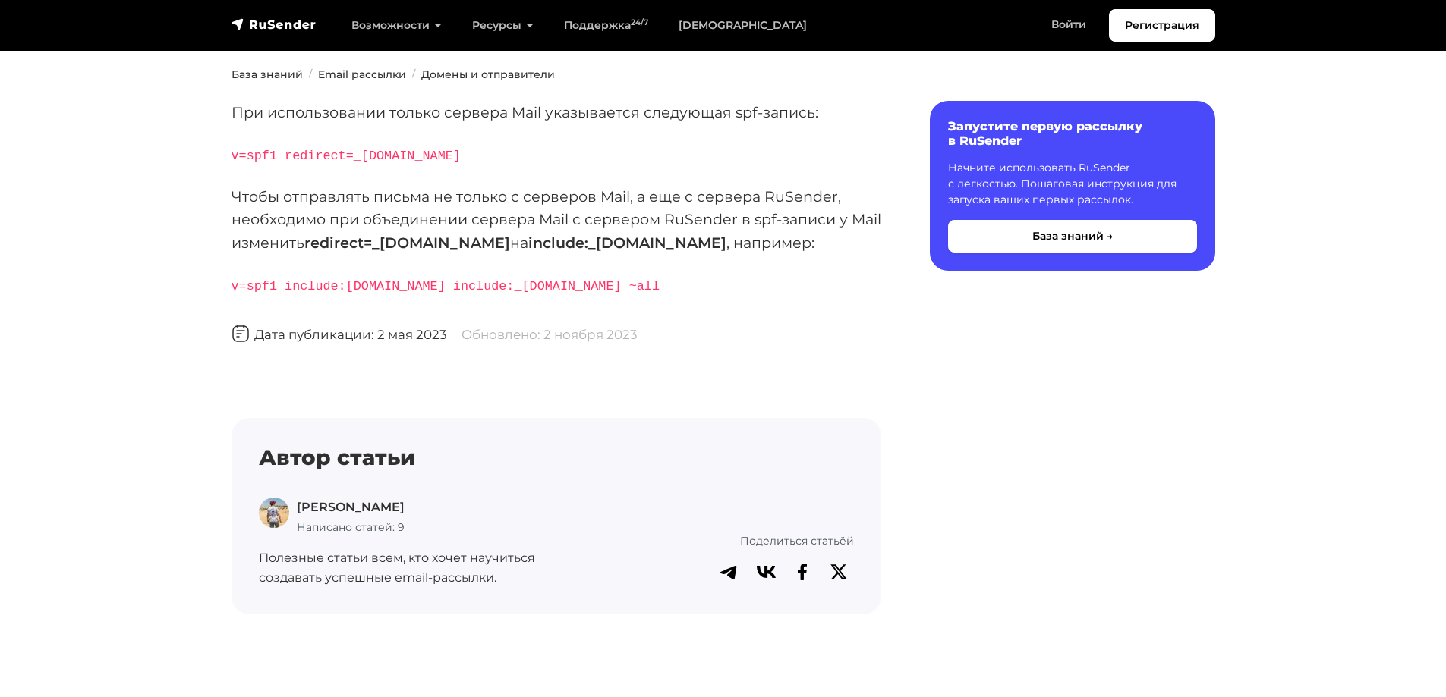
scroll to position [228, 0]
click at [1069, 27] on link "Войти" at bounding box center [1068, 24] width 65 height 31
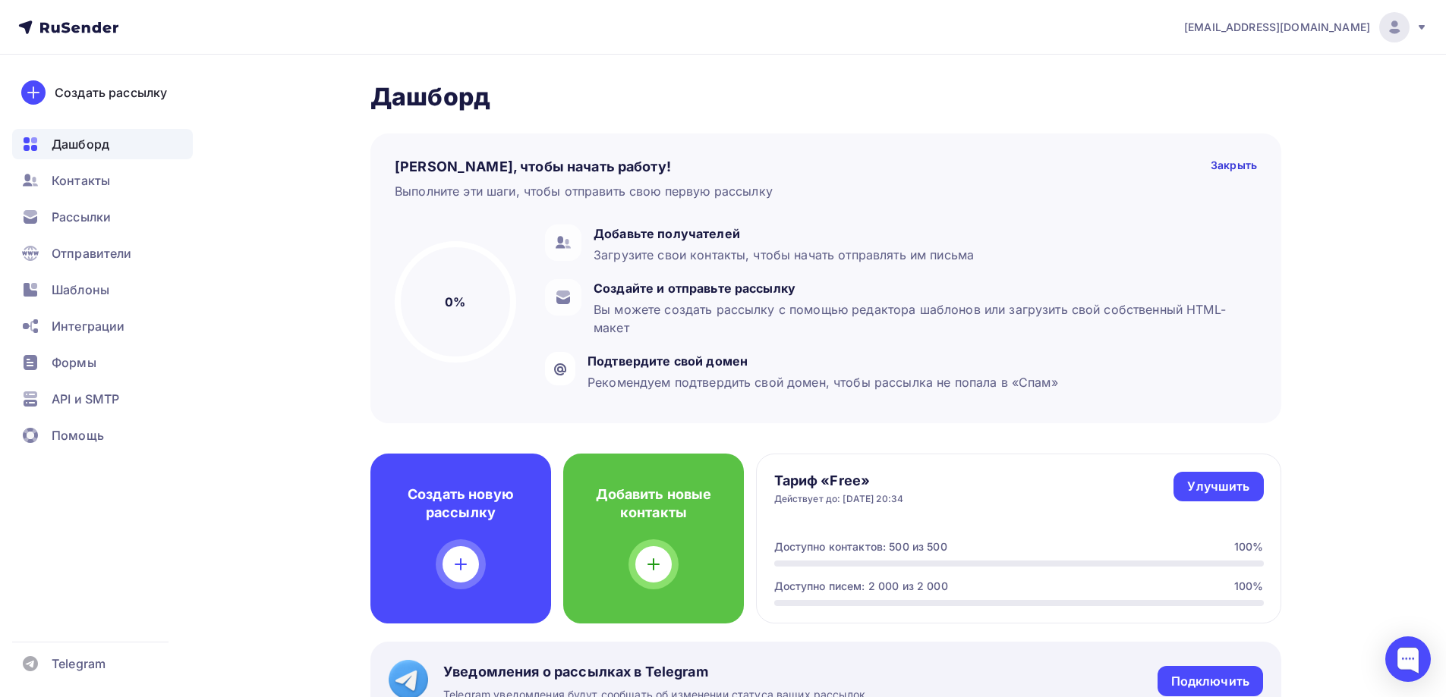
click at [1422, 26] on icon at bounding box center [1421, 27] width 6 height 5
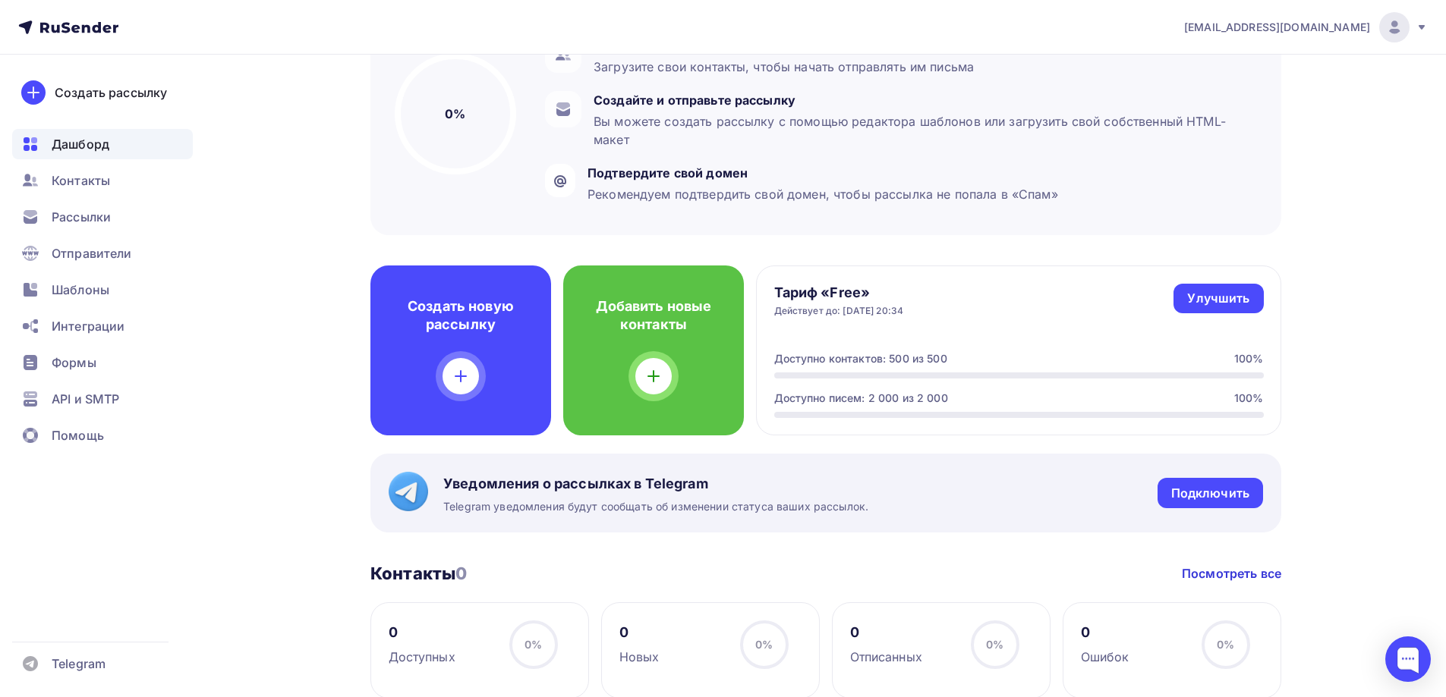
scroll to position [379, 0]
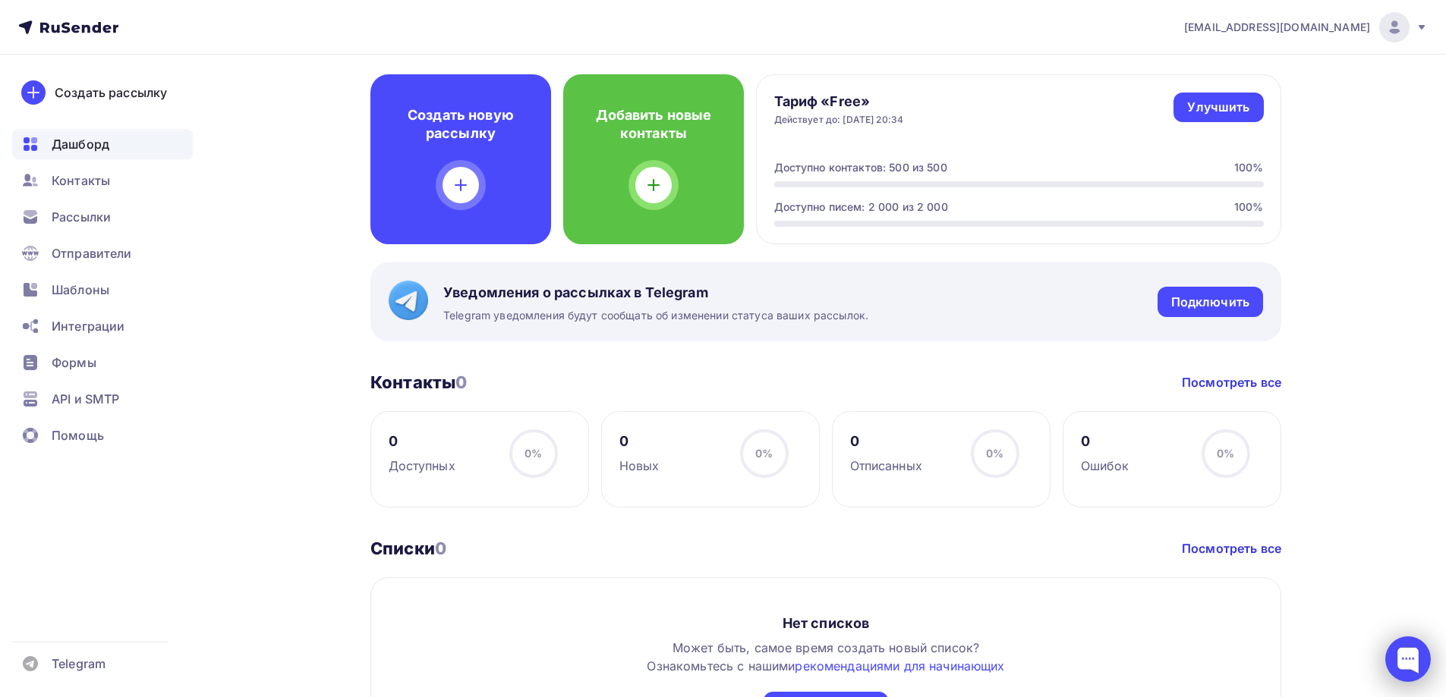
click at [1409, 655] on div at bounding box center [1408, 660] width 46 height 46
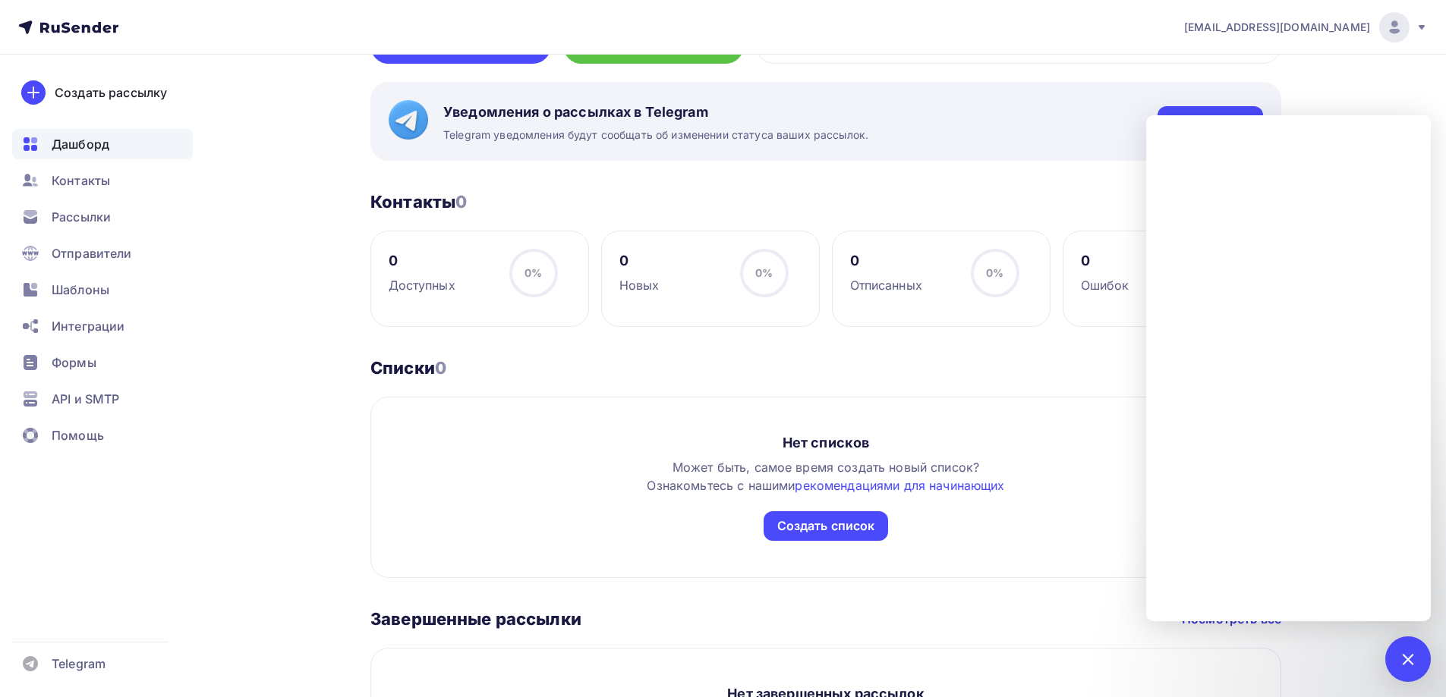
scroll to position [683, 0]
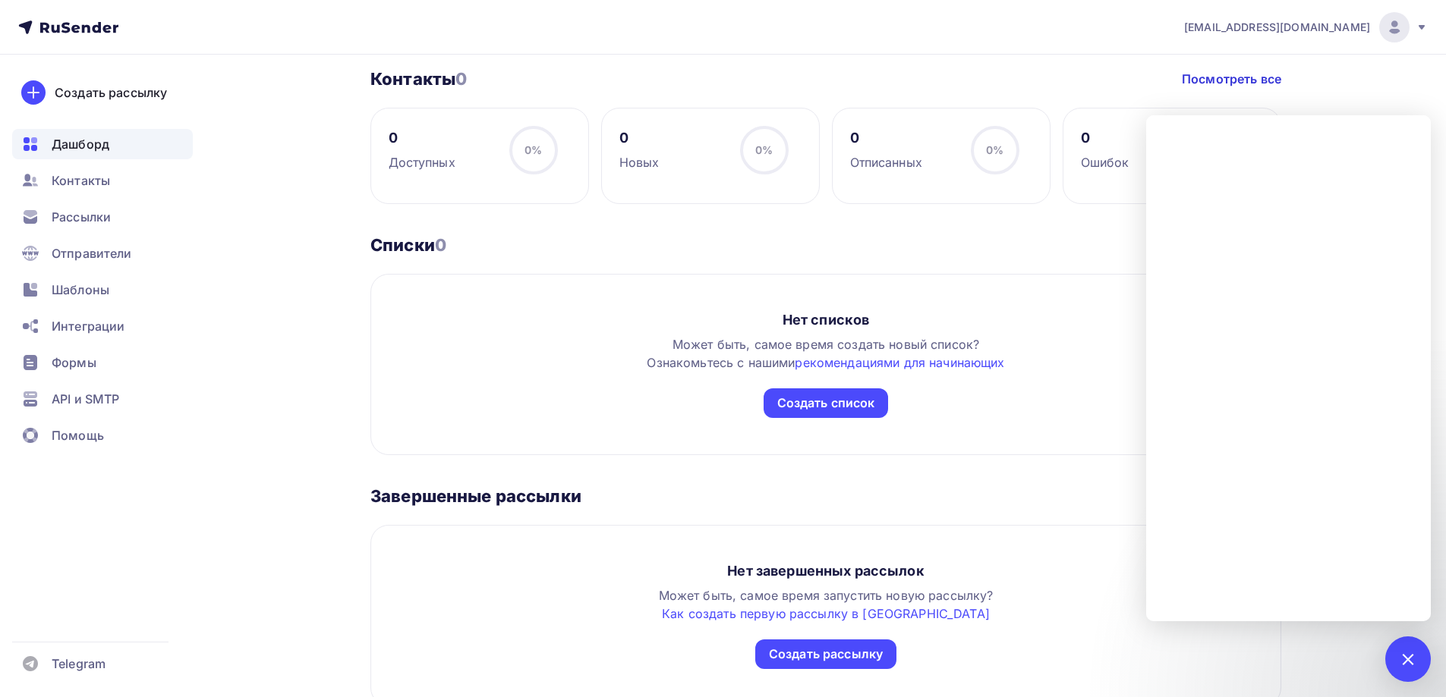
click at [877, 66] on div "Дашборд Дашборд Пару шагов, чтобы начать работу! Закрыть Выполните эти шаги, чт…" at bounding box center [825, 53] width 911 height 1308
click at [96, 287] on span "Шаблоны" at bounding box center [81, 290] width 58 height 18
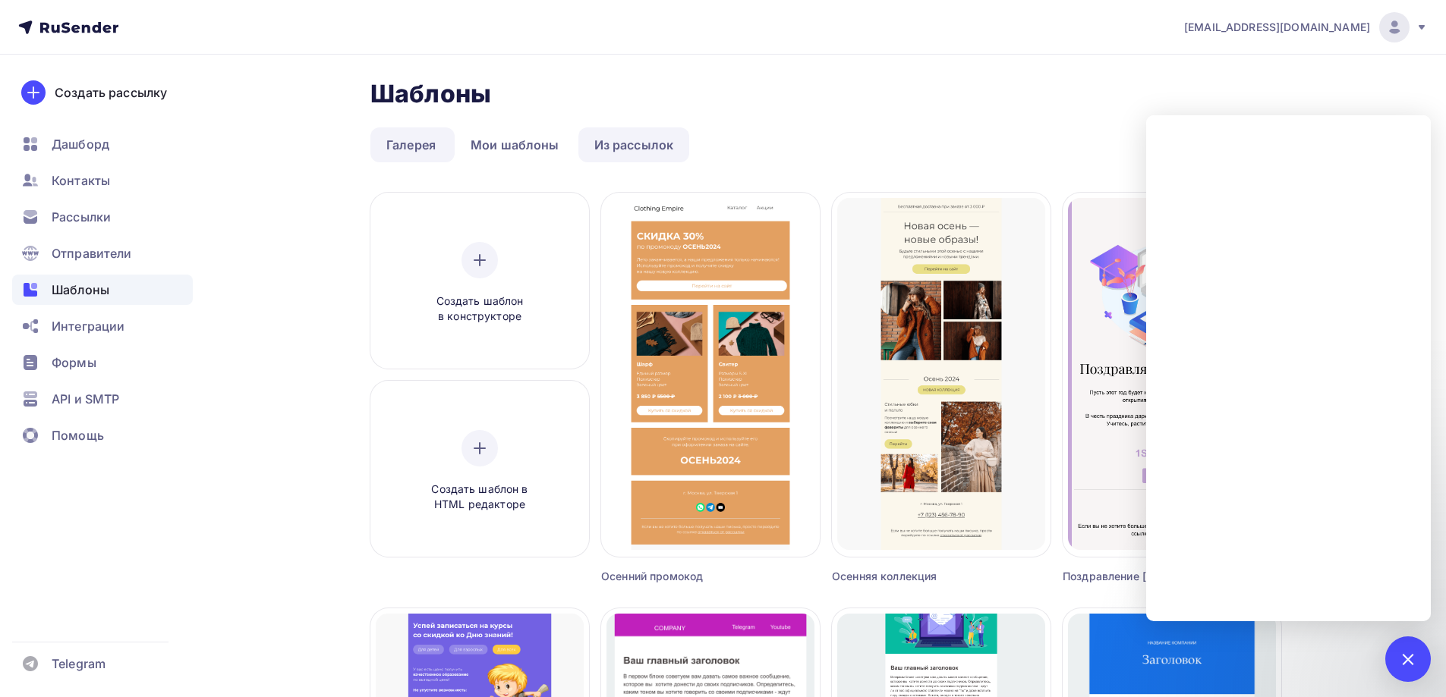
click at [611, 151] on link "Из рассылок" at bounding box center [634, 145] width 112 height 35
